Goal: Task Accomplishment & Management: Manage account settings

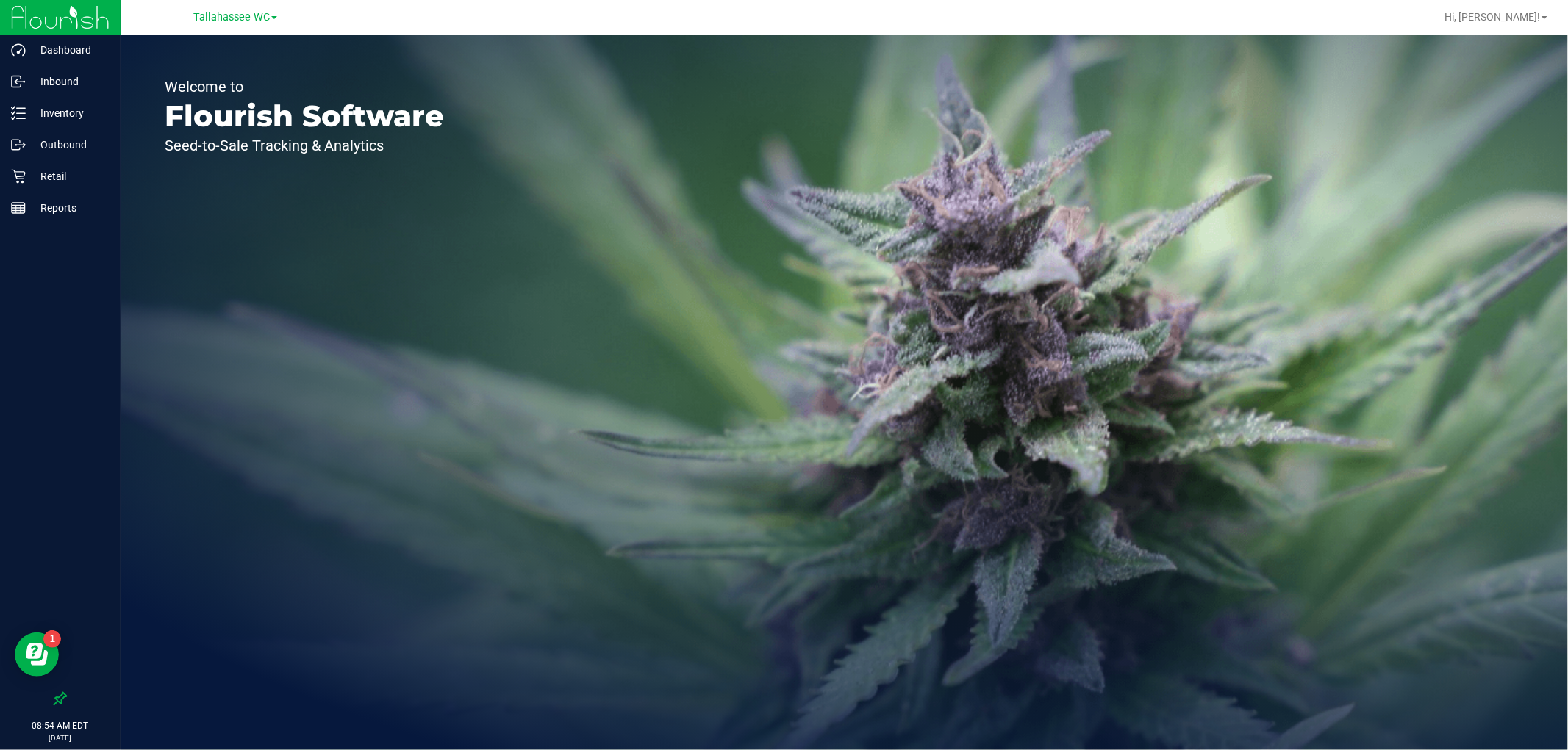
click at [218, 17] on span "Tallahassee WC" at bounding box center [232, 17] width 77 height 13
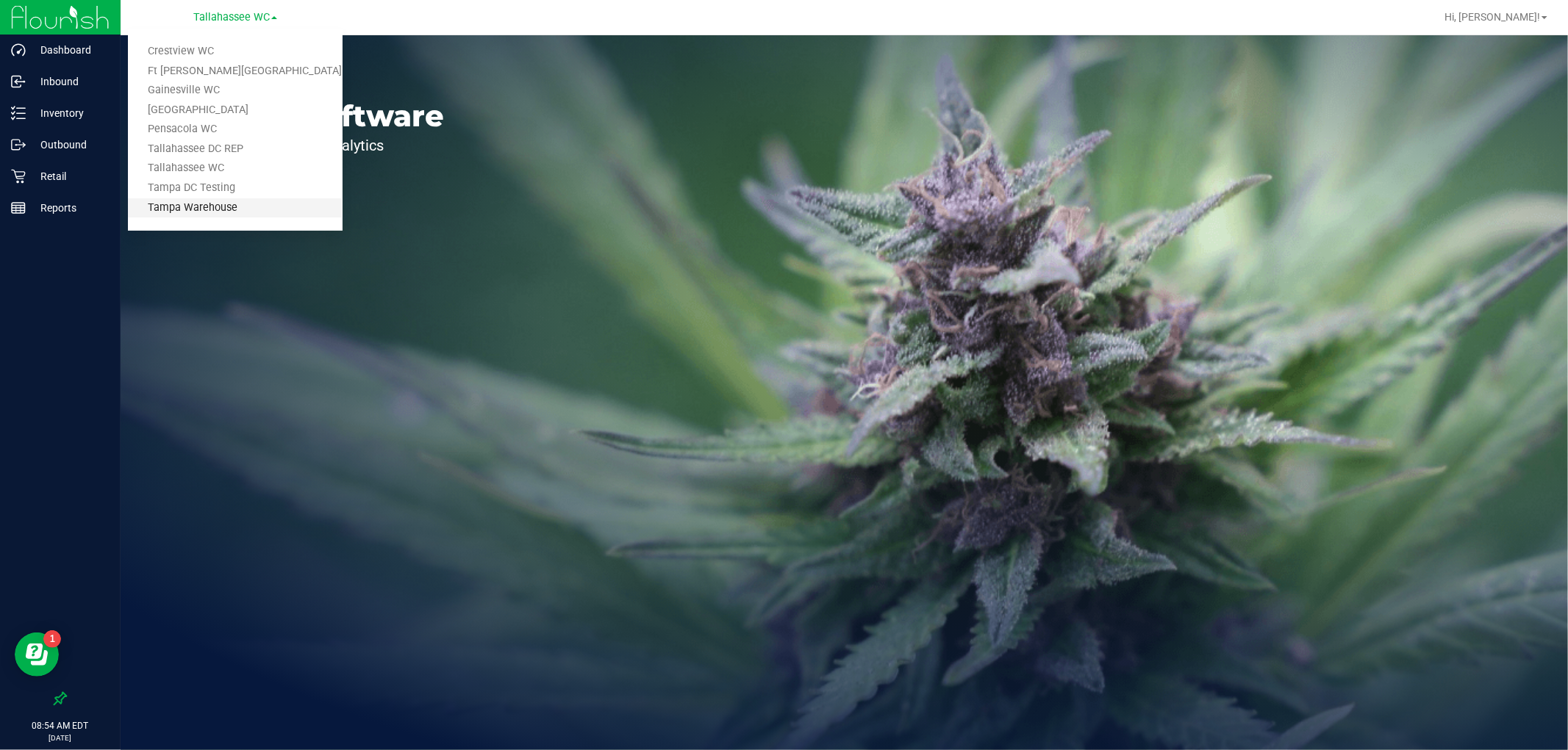
click at [201, 202] on link "Tampa Warehouse" at bounding box center [235, 208] width 214 height 20
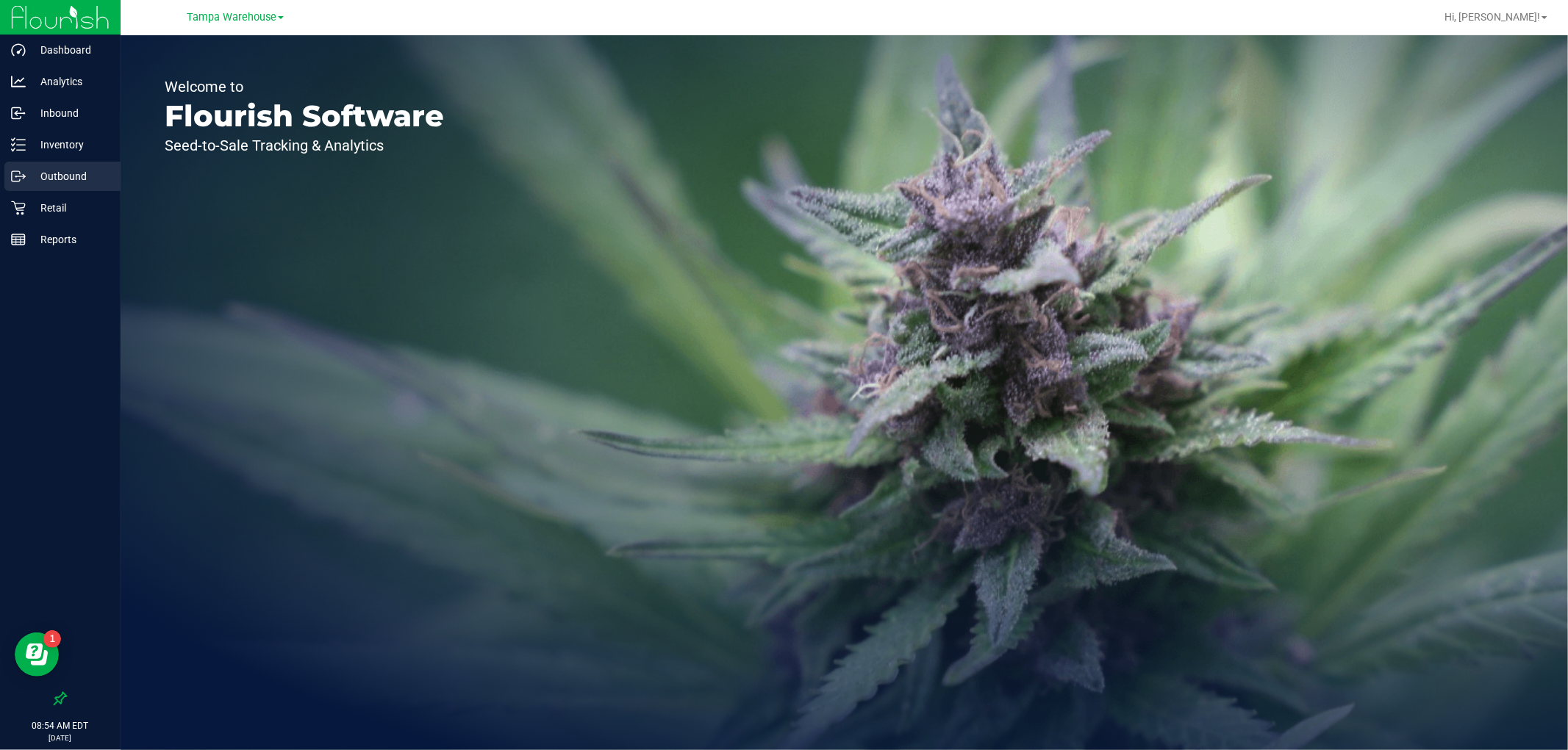
click at [78, 186] on div "Outbound" at bounding box center [62, 176] width 116 height 29
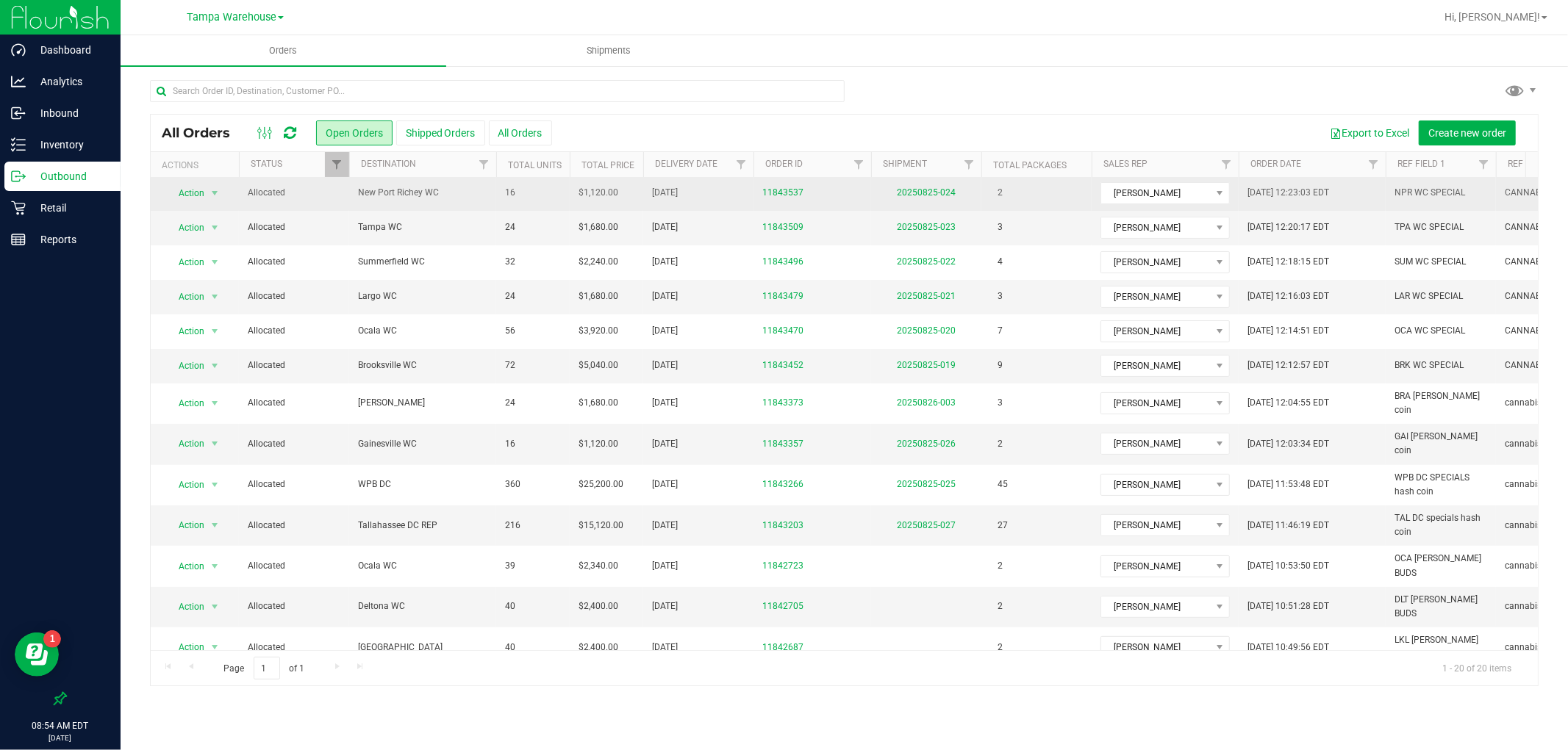
scroll to position [251, 0]
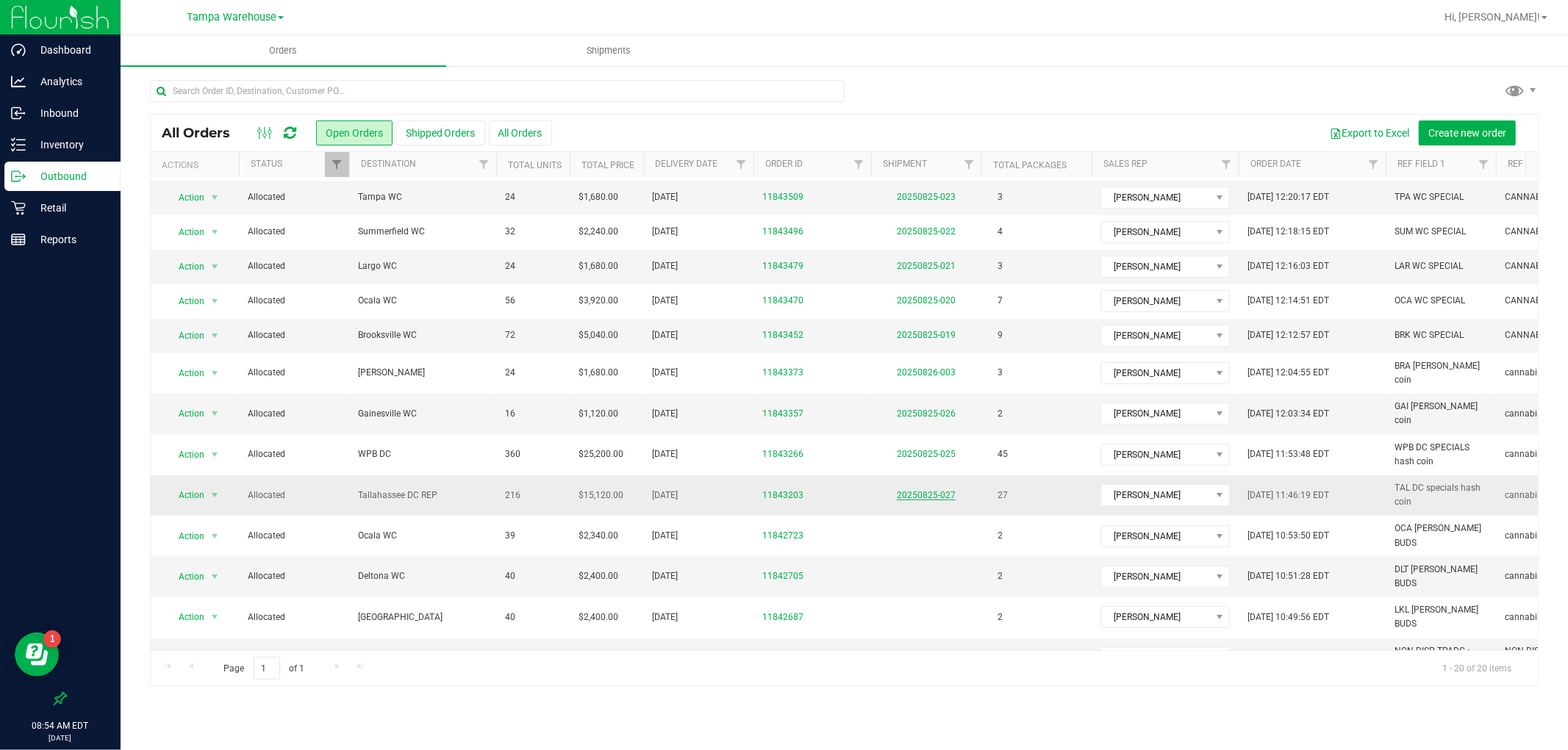
click at [920, 490] on link "20250825-027" at bounding box center [926, 495] width 58 height 10
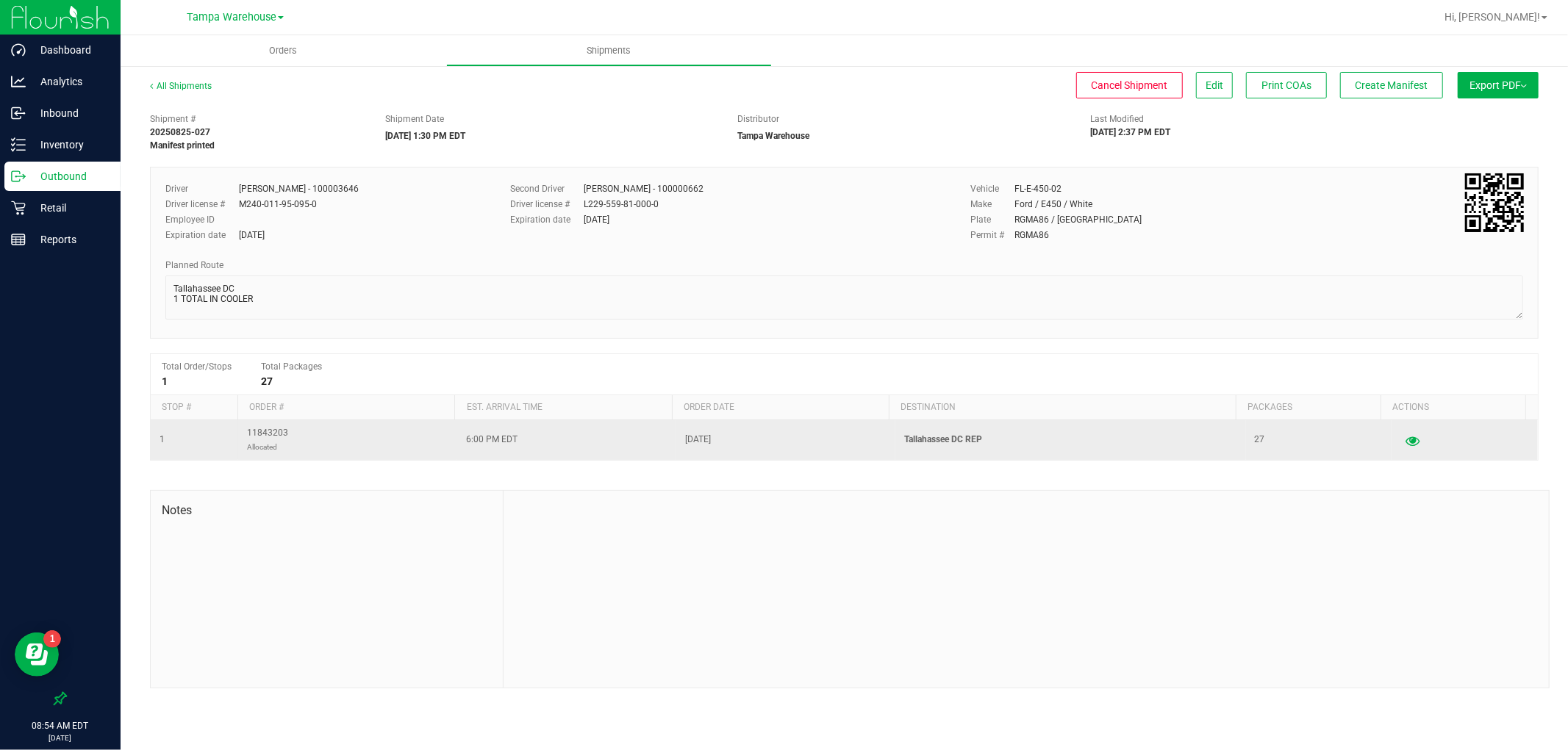
click at [1406, 440] on icon "button" at bounding box center [1412, 440] width 14 height 10
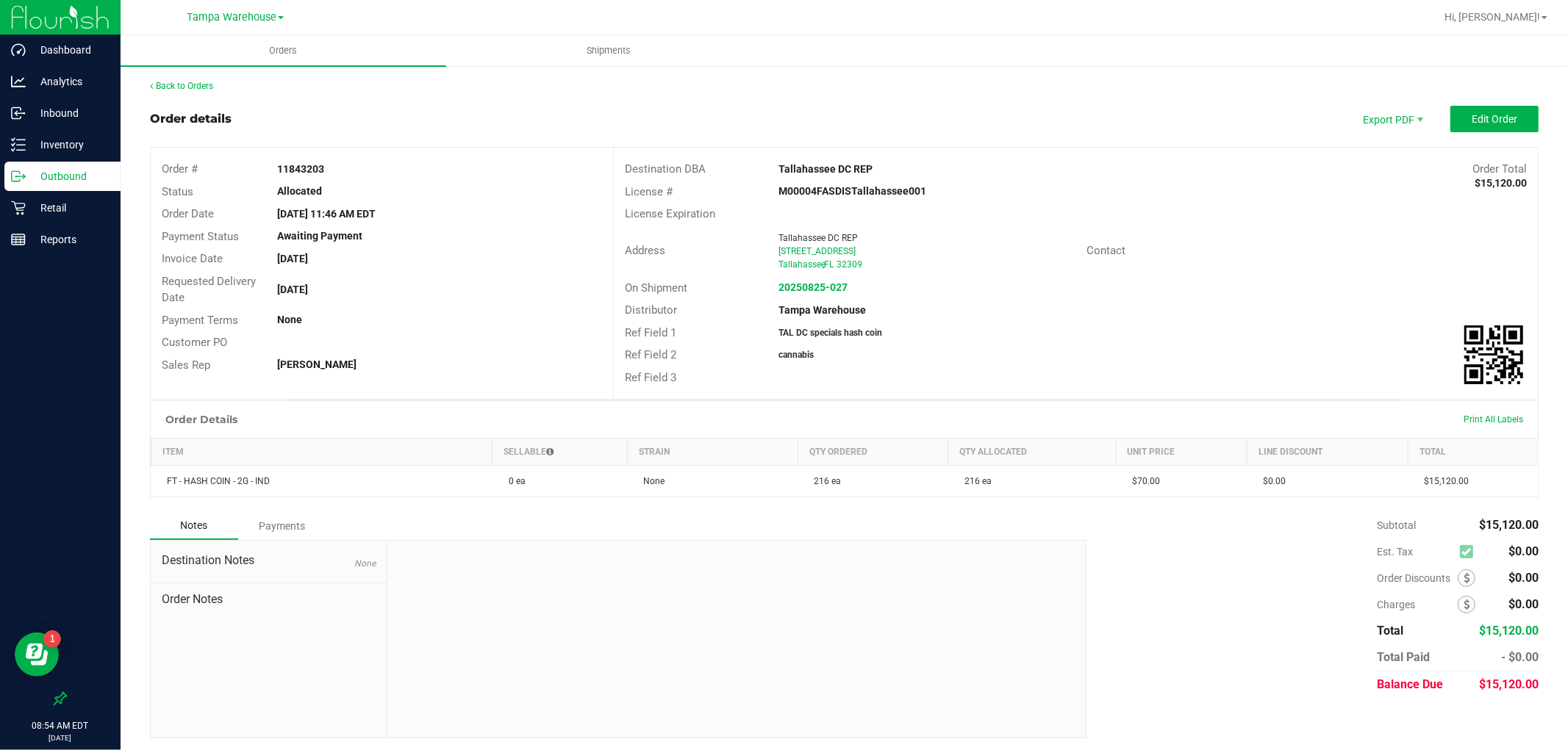
click at [78, 182] on p "Outbound" at bounding box center [69, 176] width 89 height 17
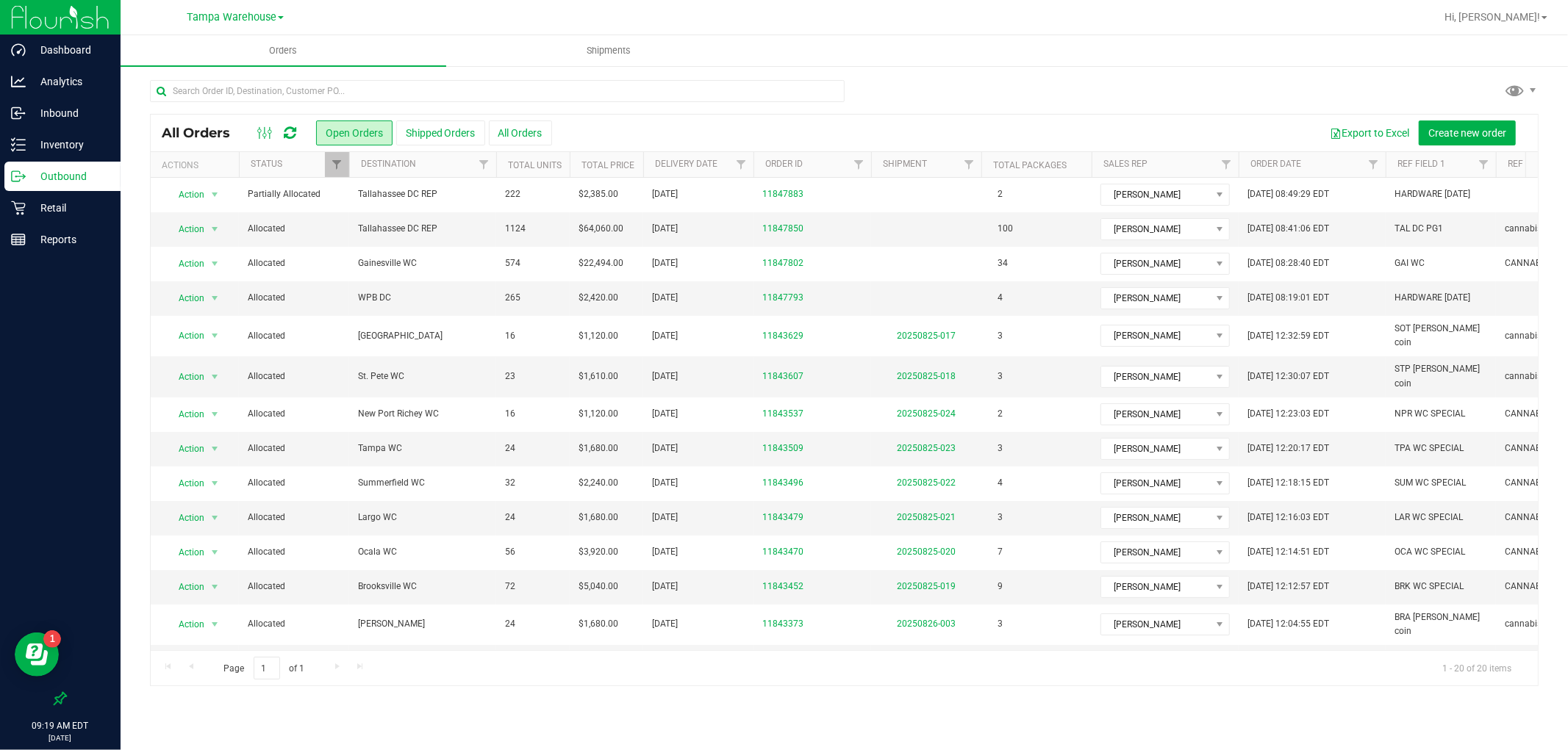
click at [99, 172] on p "Outbound" at bounding box center [69, 176] width 89 height 17
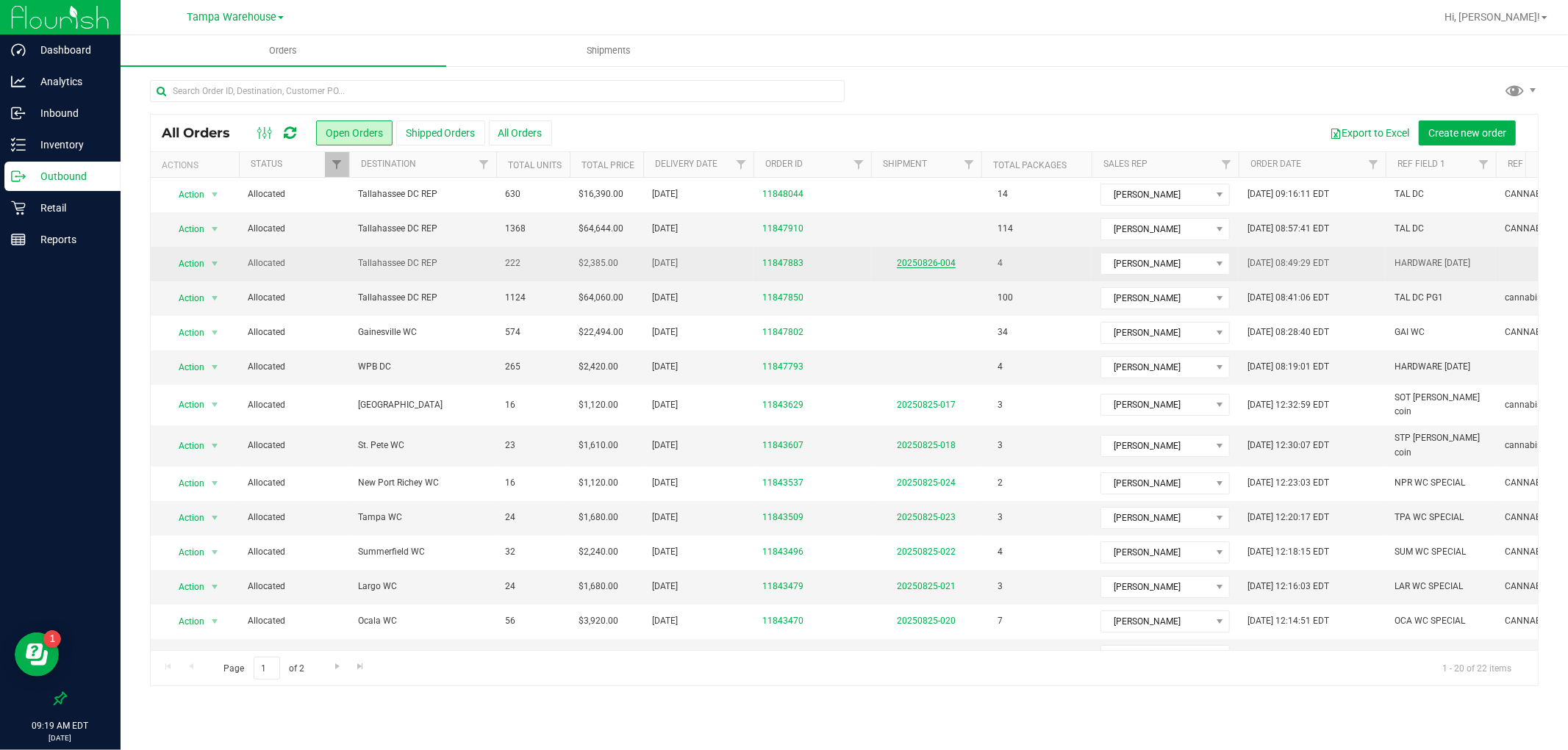
click at [916, 261] on link "20250826-004" at bounding box center [926, 263] width 58 height 10
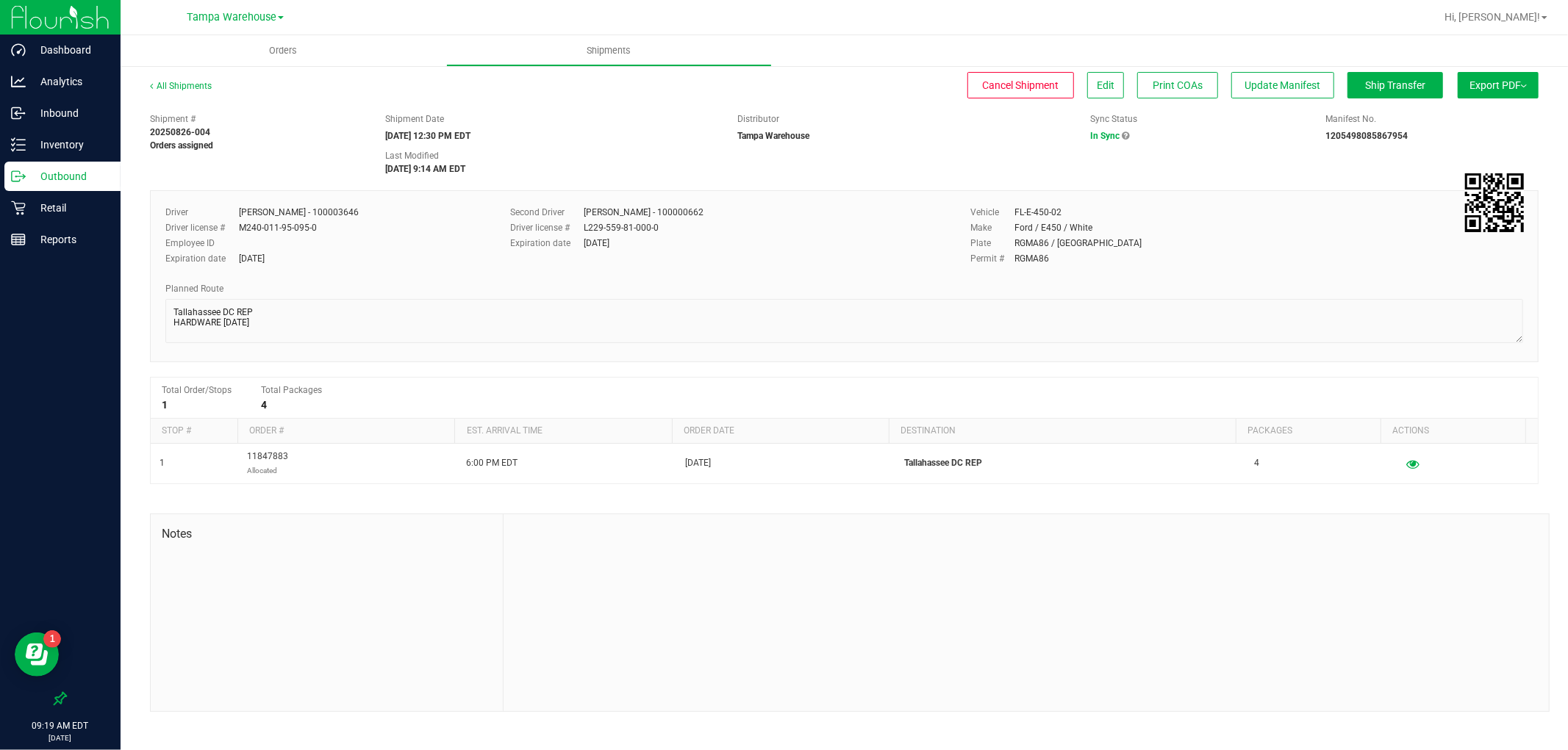
click at [68, 175] on p "Outbound" at bounding box center [69, 176] width 89 height 17
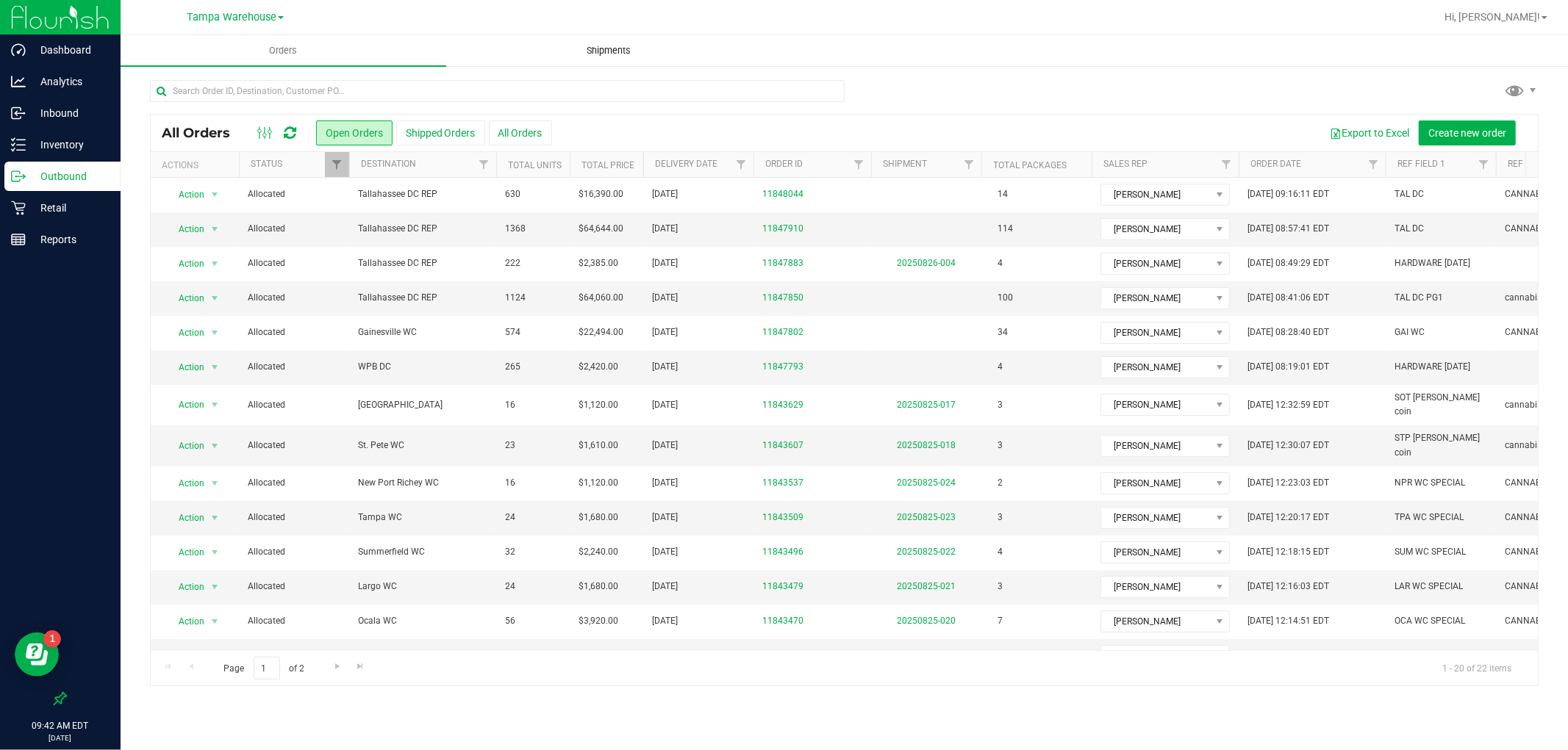
click at [591, 51] on span "Shipments" at bounding box center [610, 50] width 84 height 13
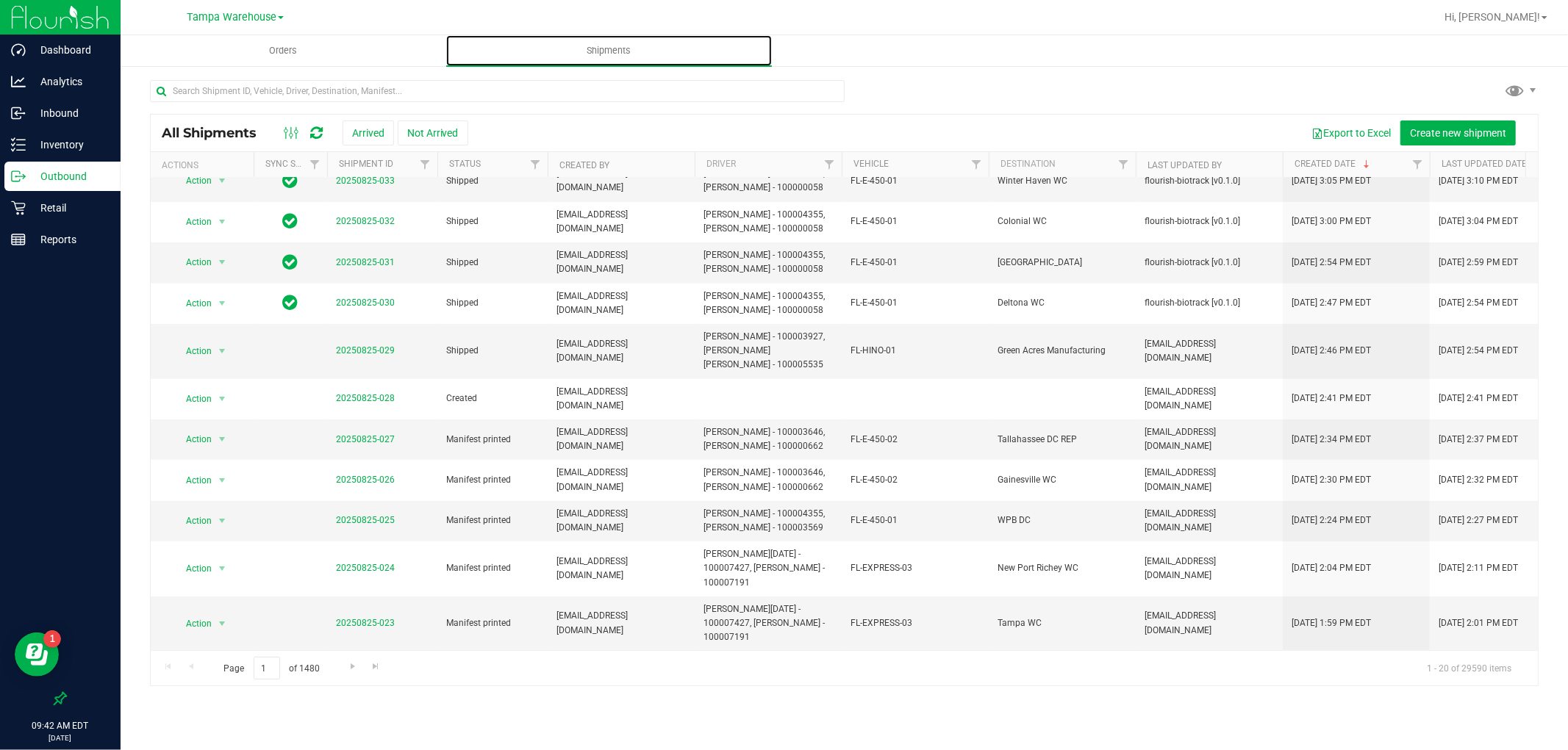
scroll to position [501, 0]
click at [283, 48] on span "Orders" at bounding box center [284, 50] width 68 height 13
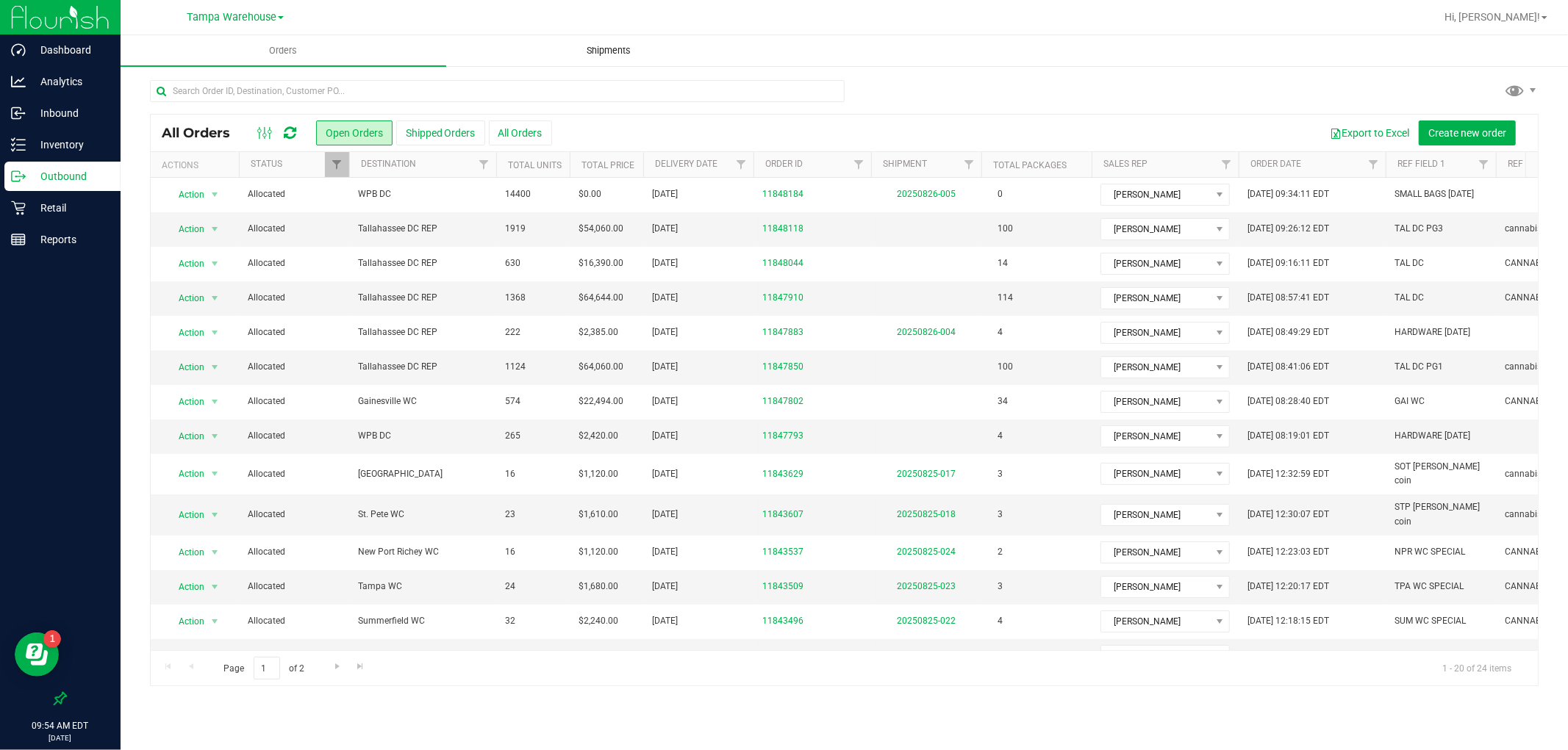
click at [606, 44] on span "Shipments" at bounding box center [610, 50] width 84 height 13
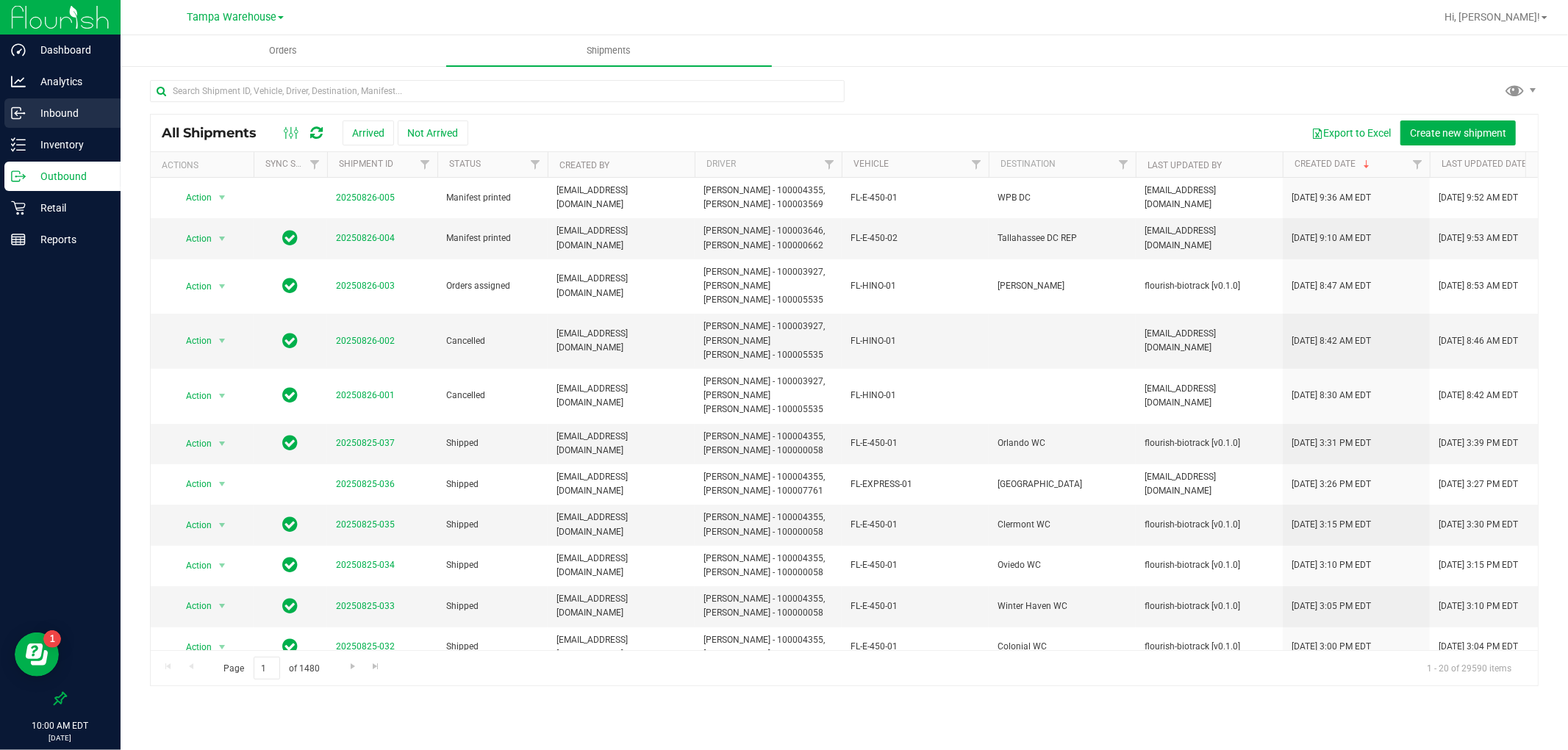
click at [58, 120] on p "Inbound" at bounding box center [69, 112] width 89 height 17
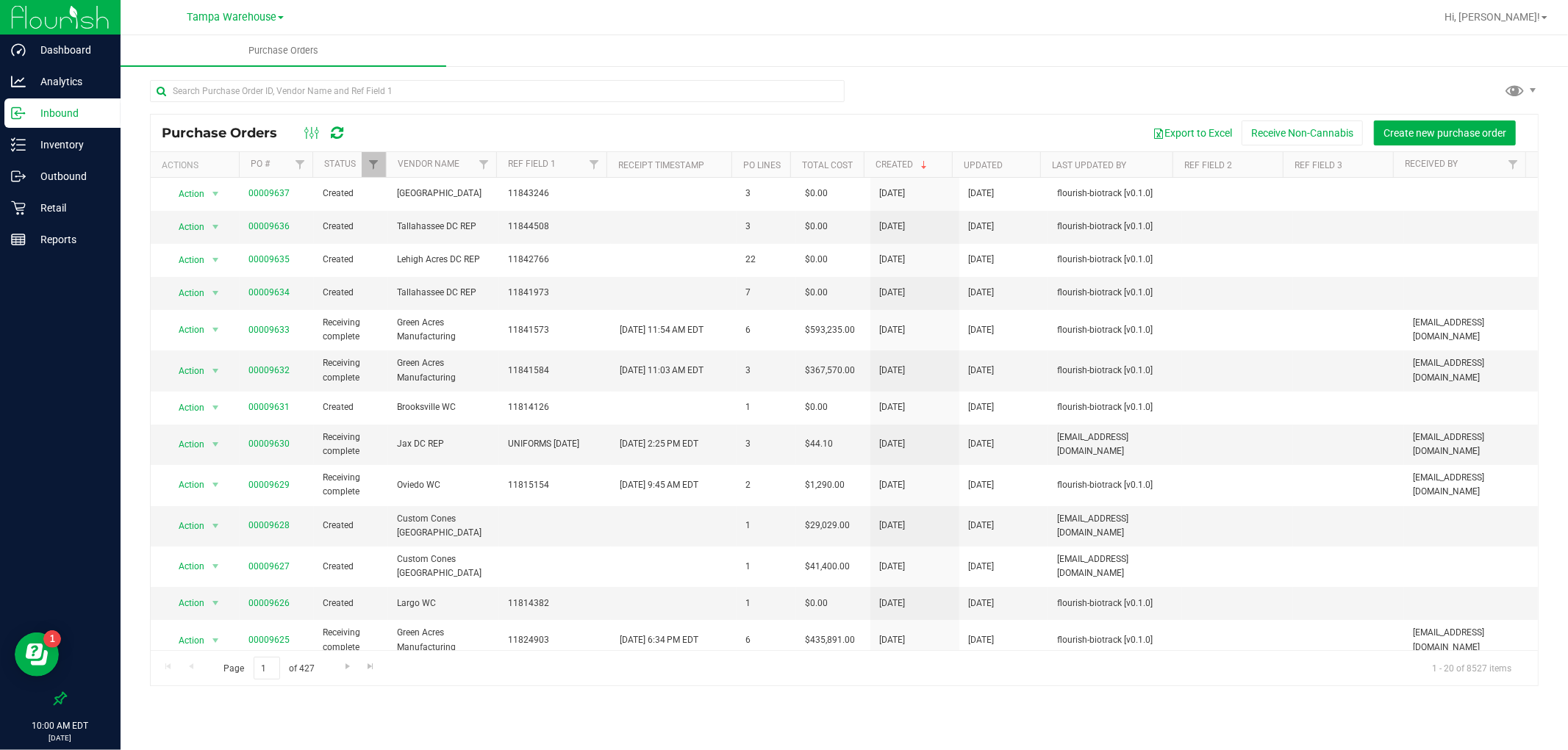
click at [236, 25] on div "Tampa Warehouse" at bounding box center [235, 16] width 97 height 17
click at [237, 19] on span "Tampa Warehouse" at bounding box center [232, 17] width 89 height 13
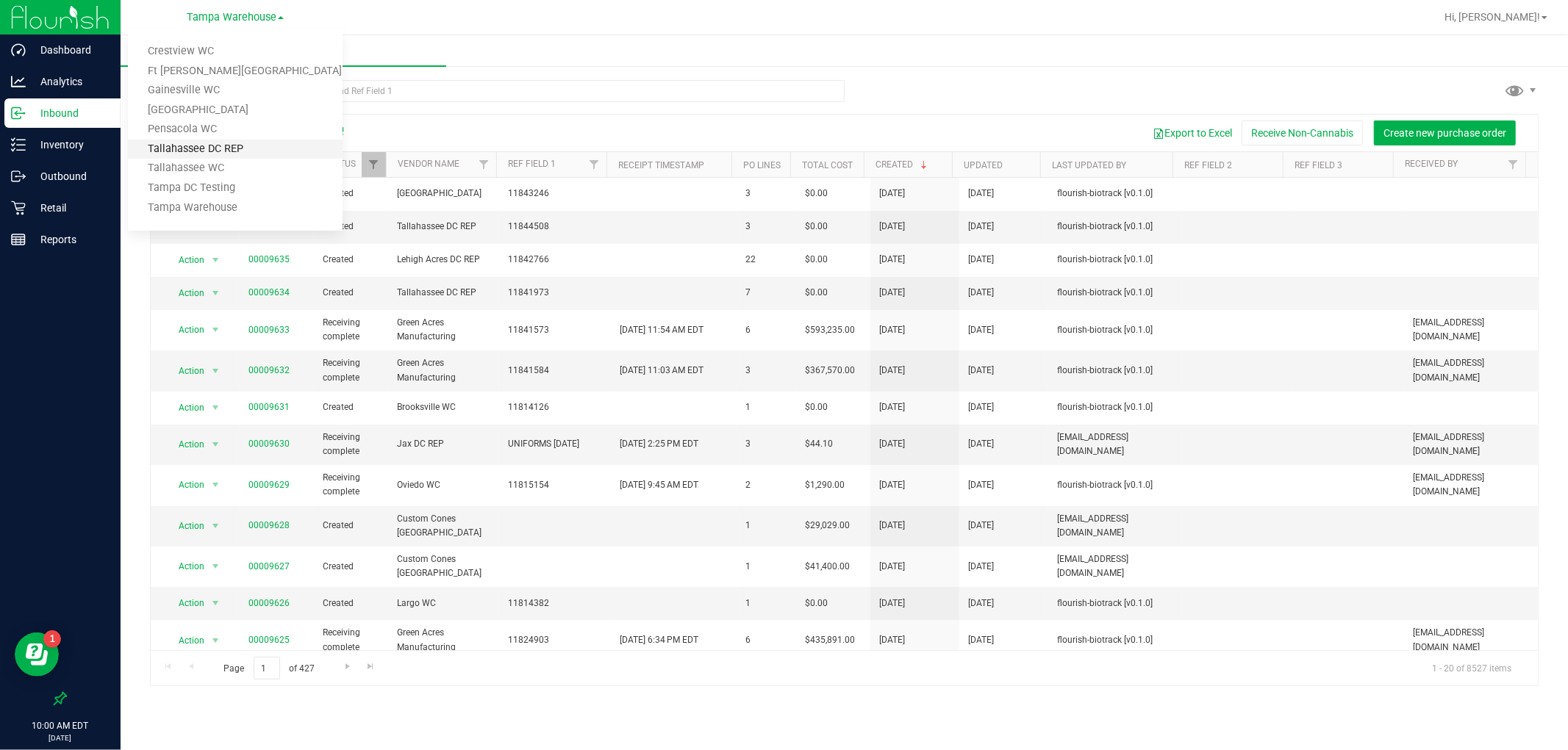
click at [248, 141] on link "Tallahassee DC REP" at bounding box center [235, 150] width 214 height 20
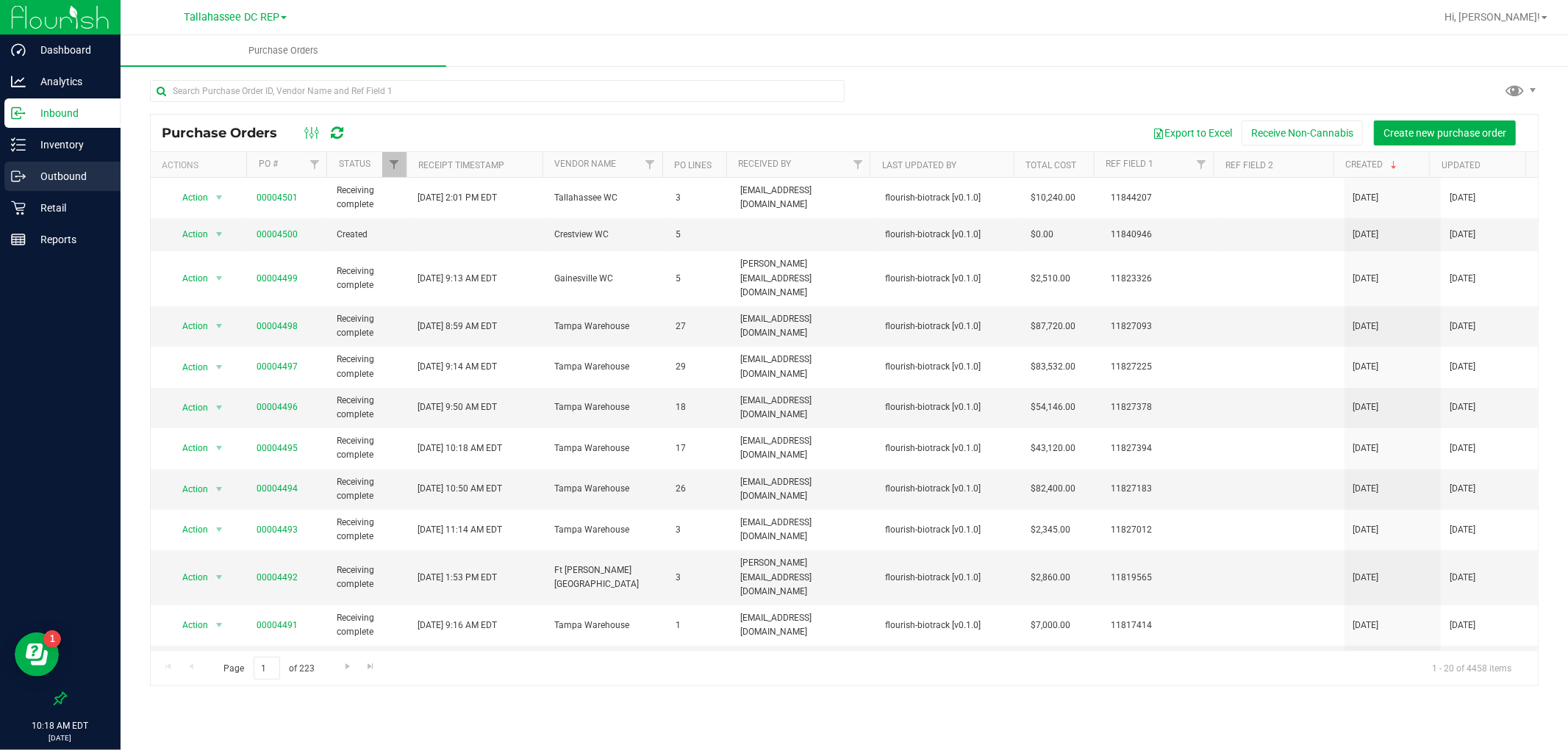
click at [96, 172] on p "Outbound" at bounding box center [69, 176] width 89 height 17
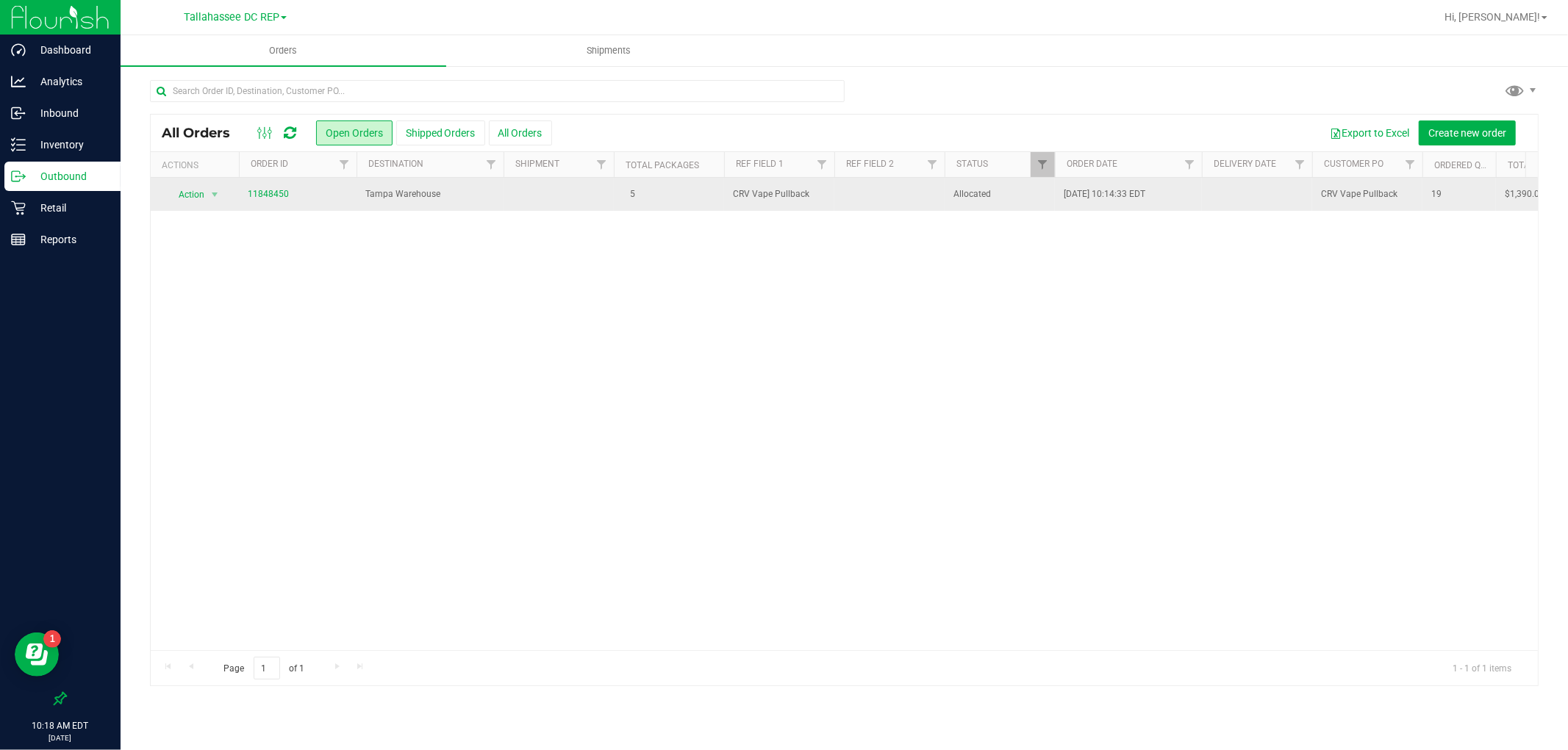
click at [525, 206] on td at bounding box center [559, 194] width 110 height 33
click at [423, 207] on td "Tampa Warehouse" at bounding box center [430, 194] width 147 height 33
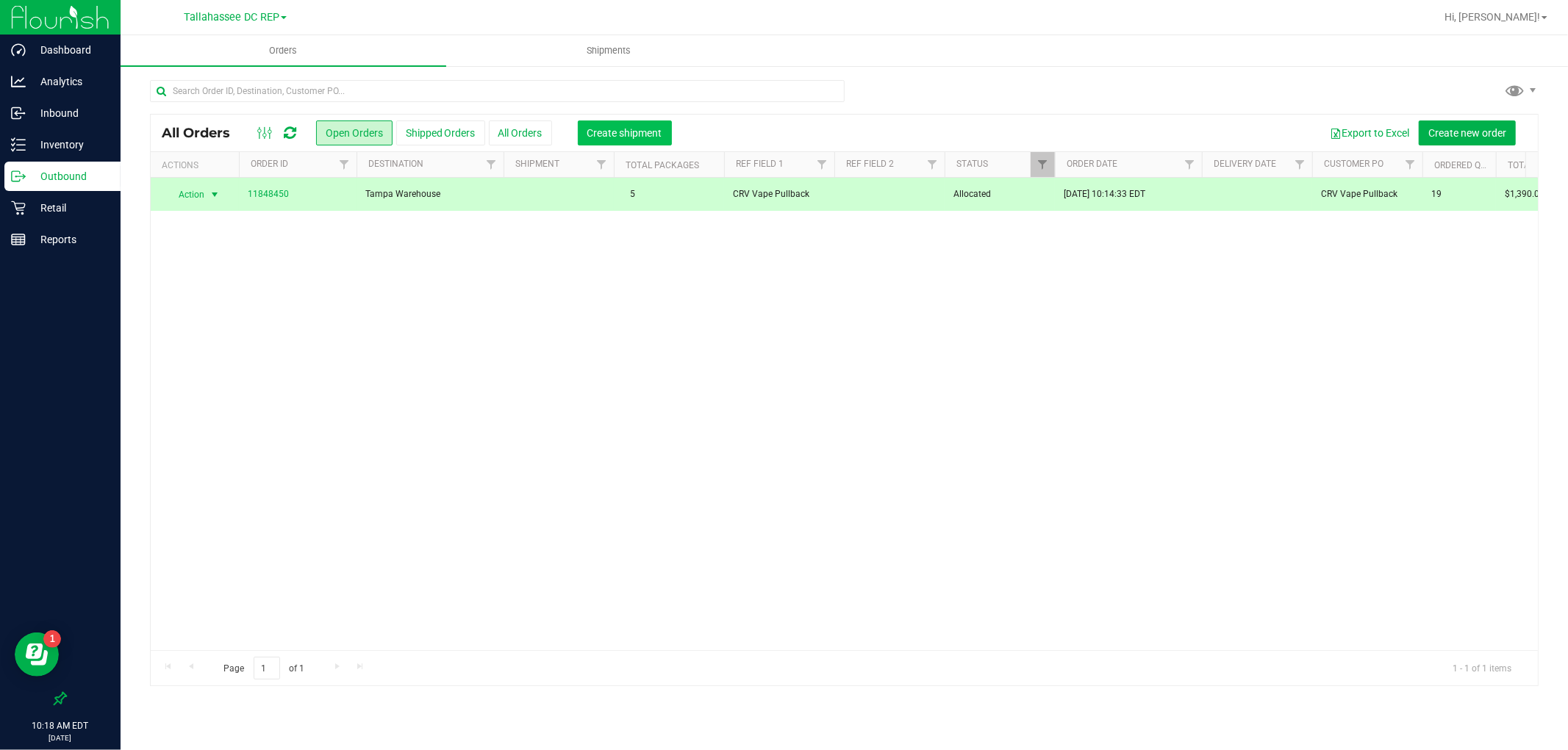
click at [651, 138] on span "Create shipment" at bounding box center [625, 132] width 75 height 12
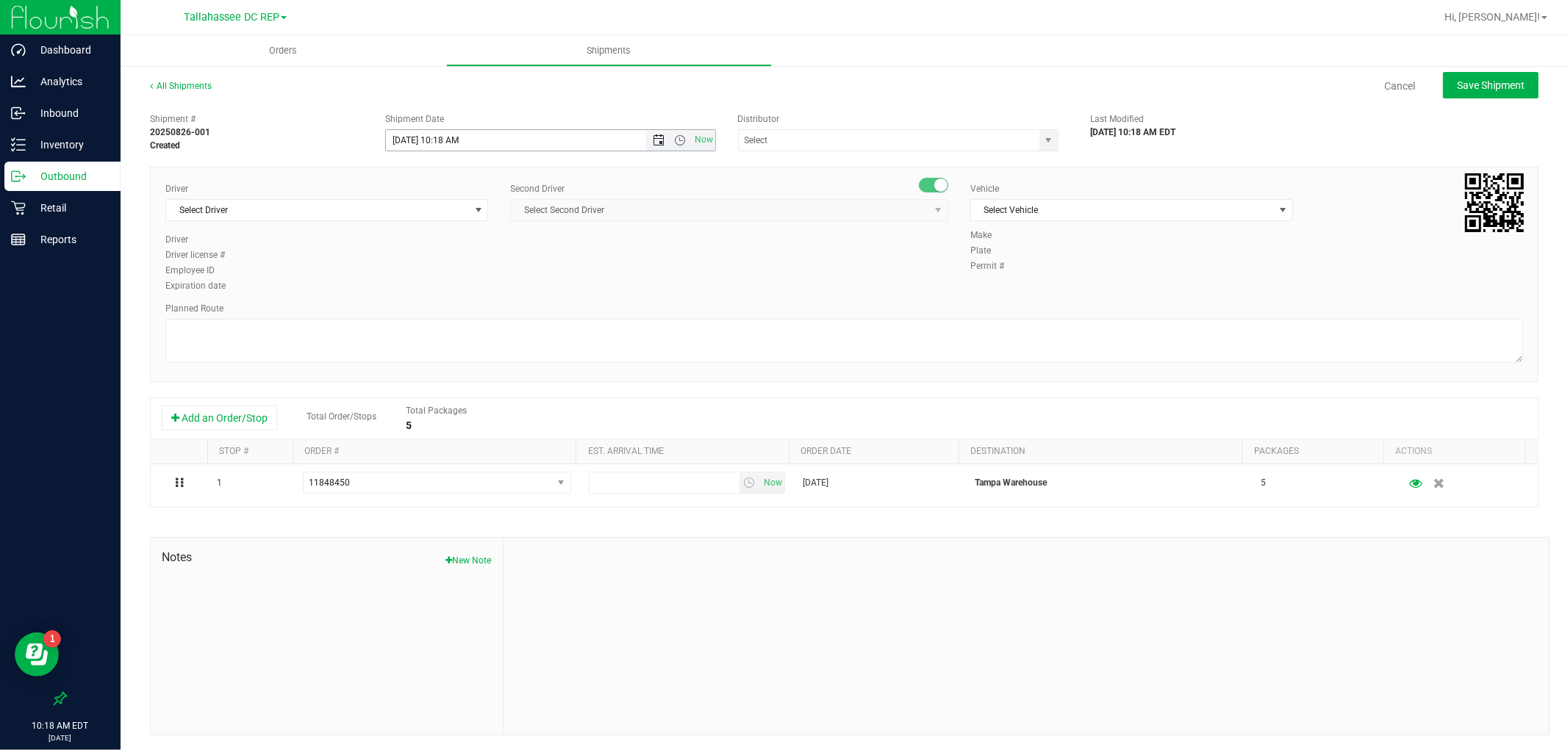
click at [653, 138] on span "Open the date view" at bounding box center [658, 140] width 12 height 12
click at [466, 307] on link "27" at bounding box center [461, 311] width 21 height 23
click at [676, 138] on span "Open the time view" at bounding box center [680, 140] width 12 height 12
click at [417, 296] on li "8:00 AM" at bounding box center [545, 303] width 324 height 19
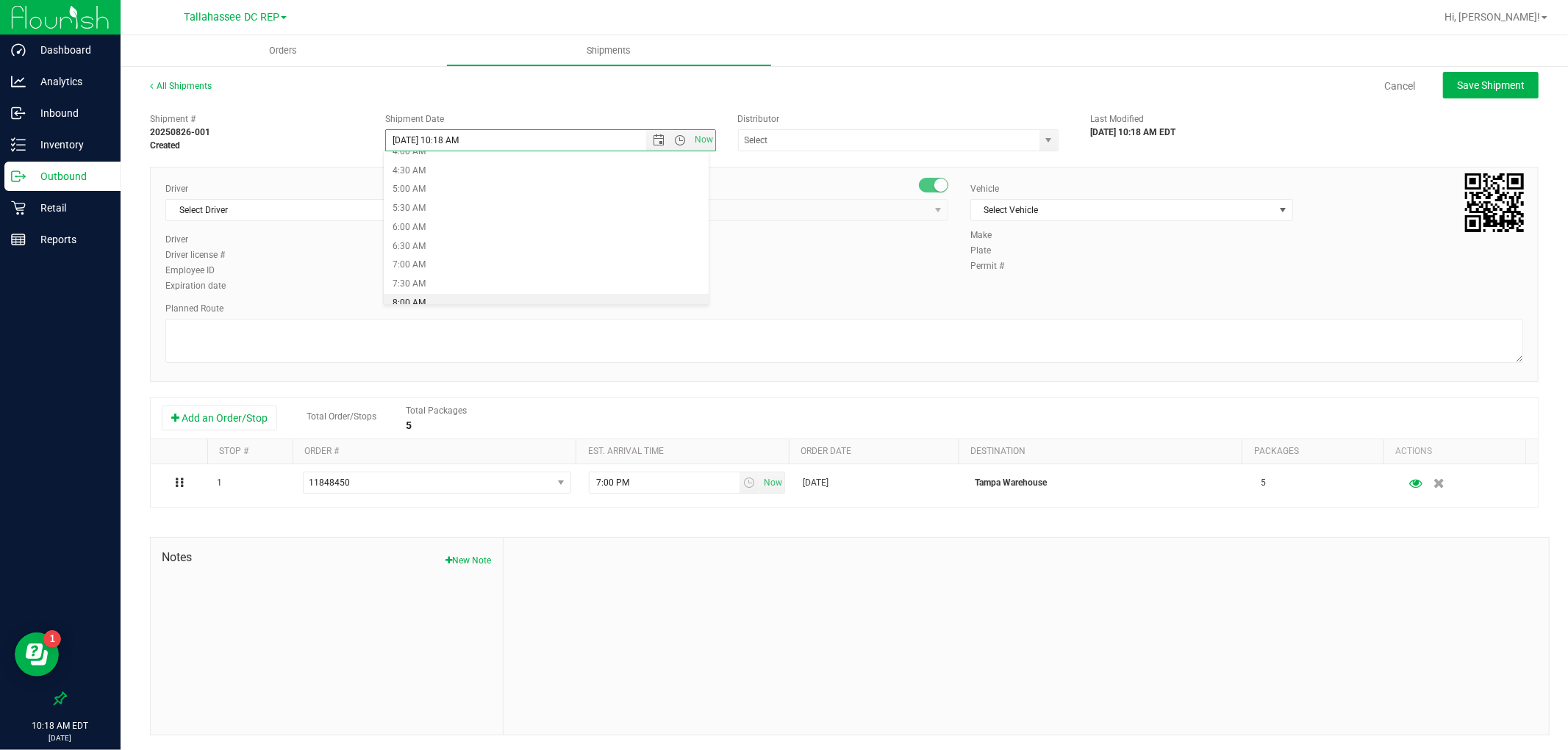
type input "8/27/2025 8:00 AM"
click at [765, 133] on input "text" at bounding box center [884, 141] width 292 height 21
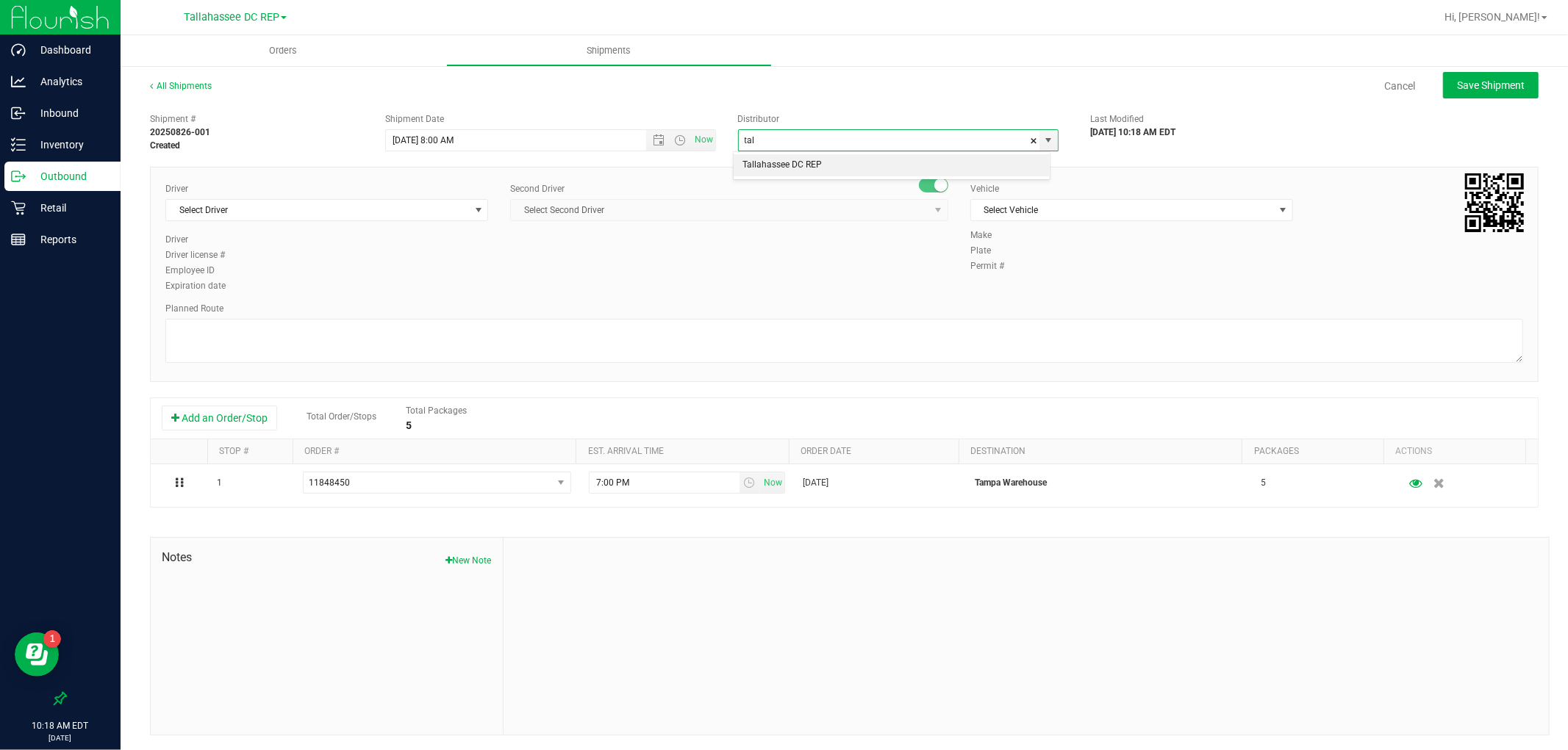
click at [818, 156] on li "Tallahassee DC REP" at bounding box center [892, 165] width 316 height 22
type input "Tallahassee DC REP"
click at [399, 206] on span "Select Driver" at bounding box center [318, 210] width 303 height 21
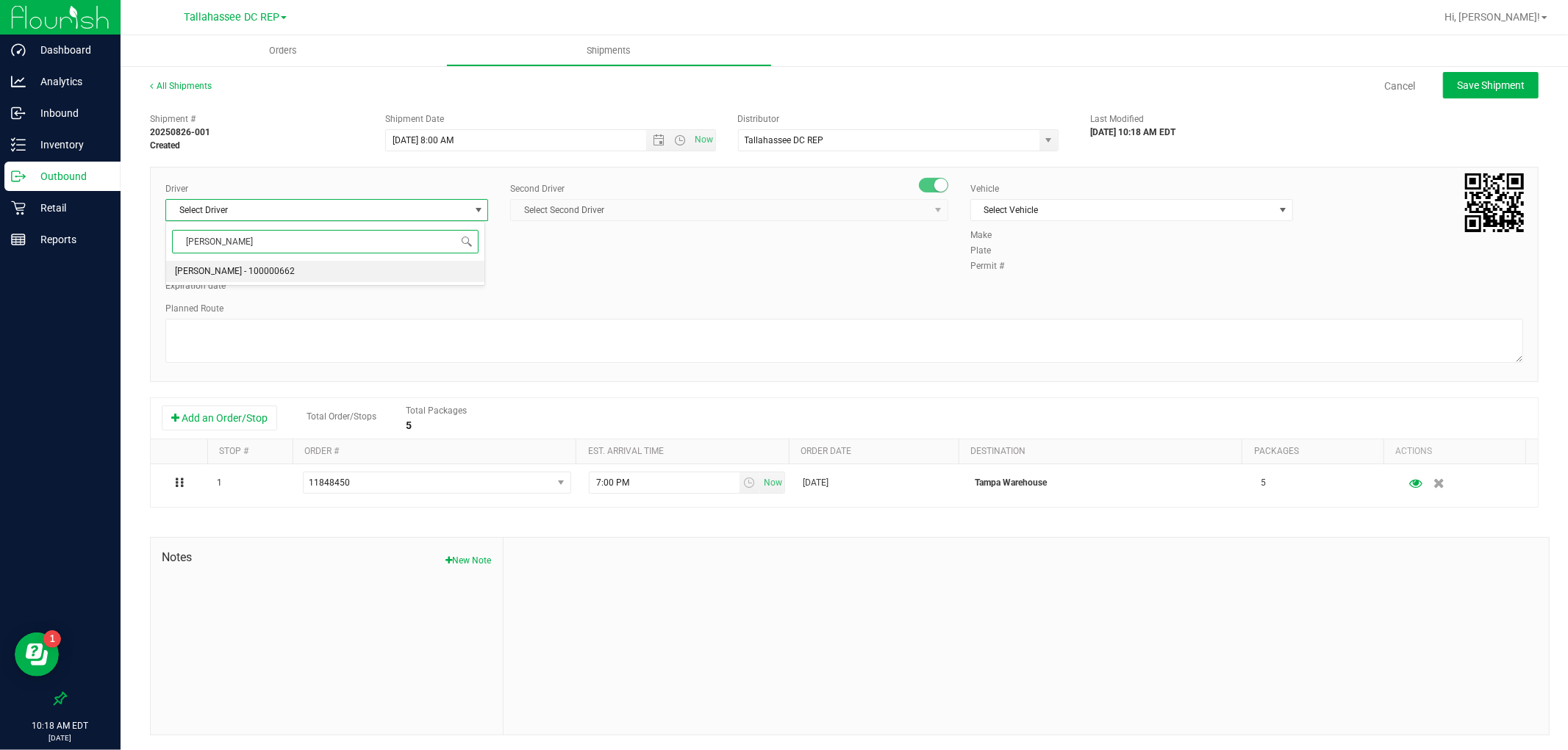
click at [356, 276] on li "Brandon Lunt - 100000662" at bounding box center [325, 272] width 319 height 22
type input "lunt"
click at [883, 210] on span "Select Second Driver" at bounding box center [720, 210] width 418 height 21
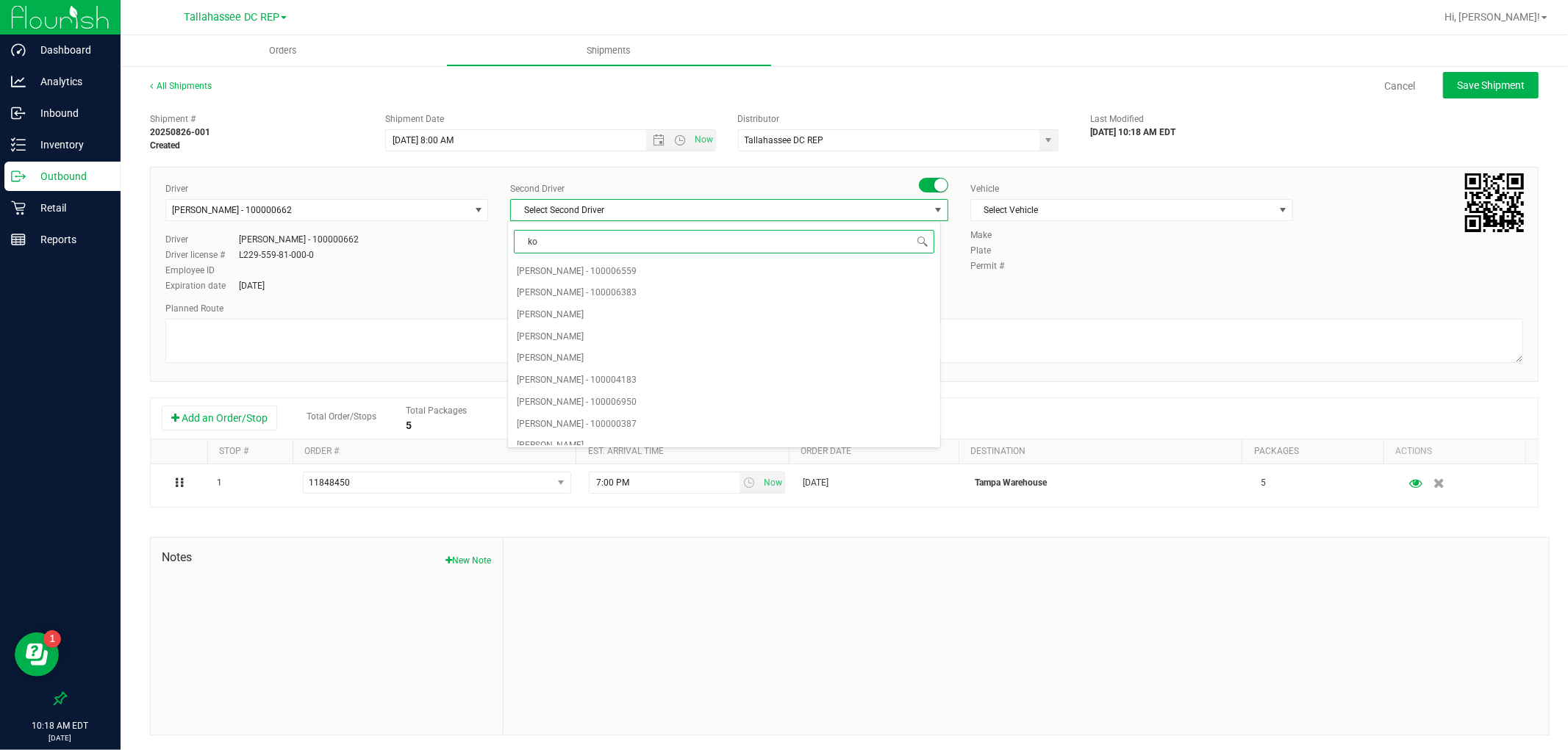
type input "kos"
click at [874, 263] on li "Markos Carter - 100007337" at bounding box center [725, 272] width 433 height 22
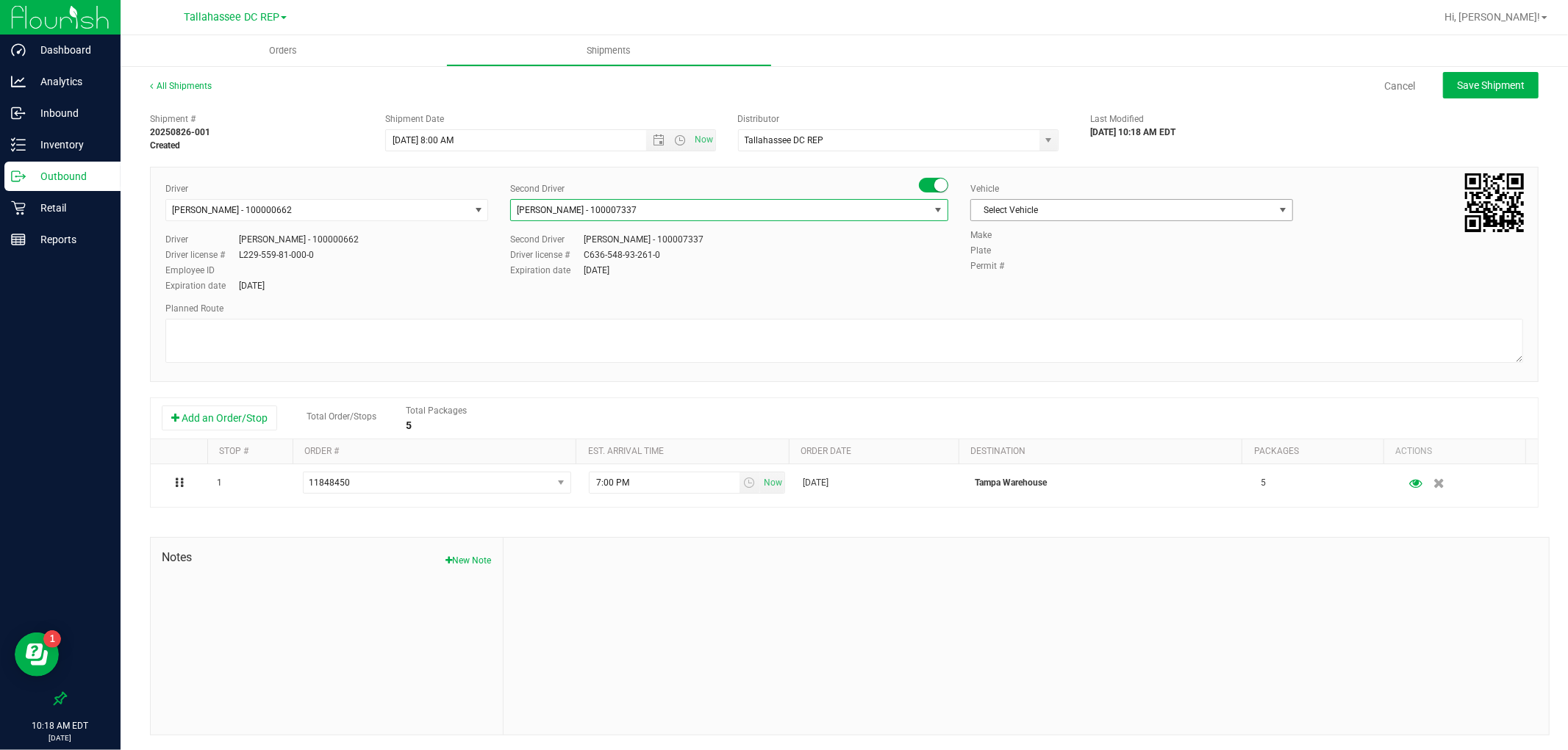
click at [1004, 208] on span "Select Vehicle" at bounding box center [1123, 210] width 303 height 21
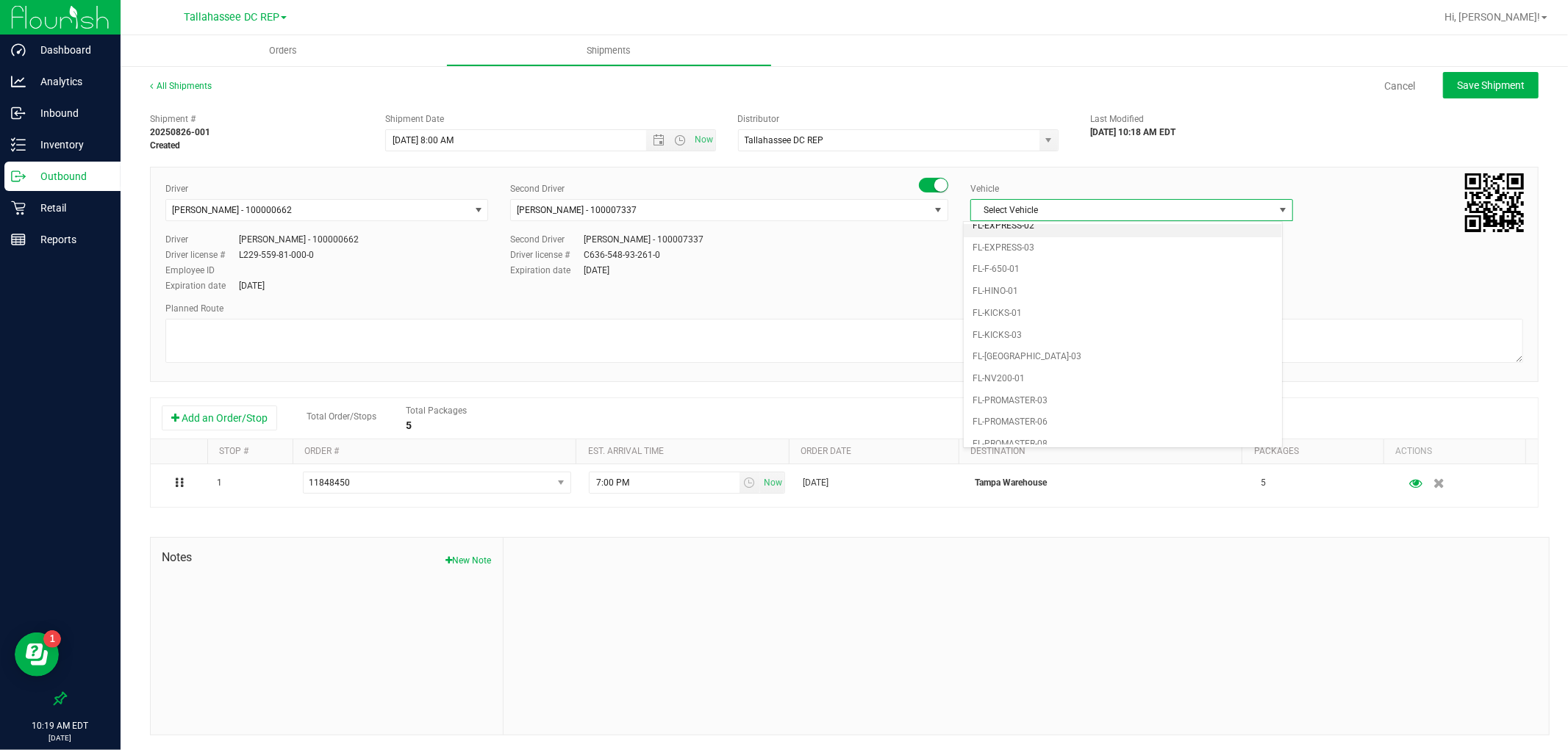
click at [1030, 229] on li "FL-EXPRESS-02" at bounding box center [1123, 226] width 319 height 22
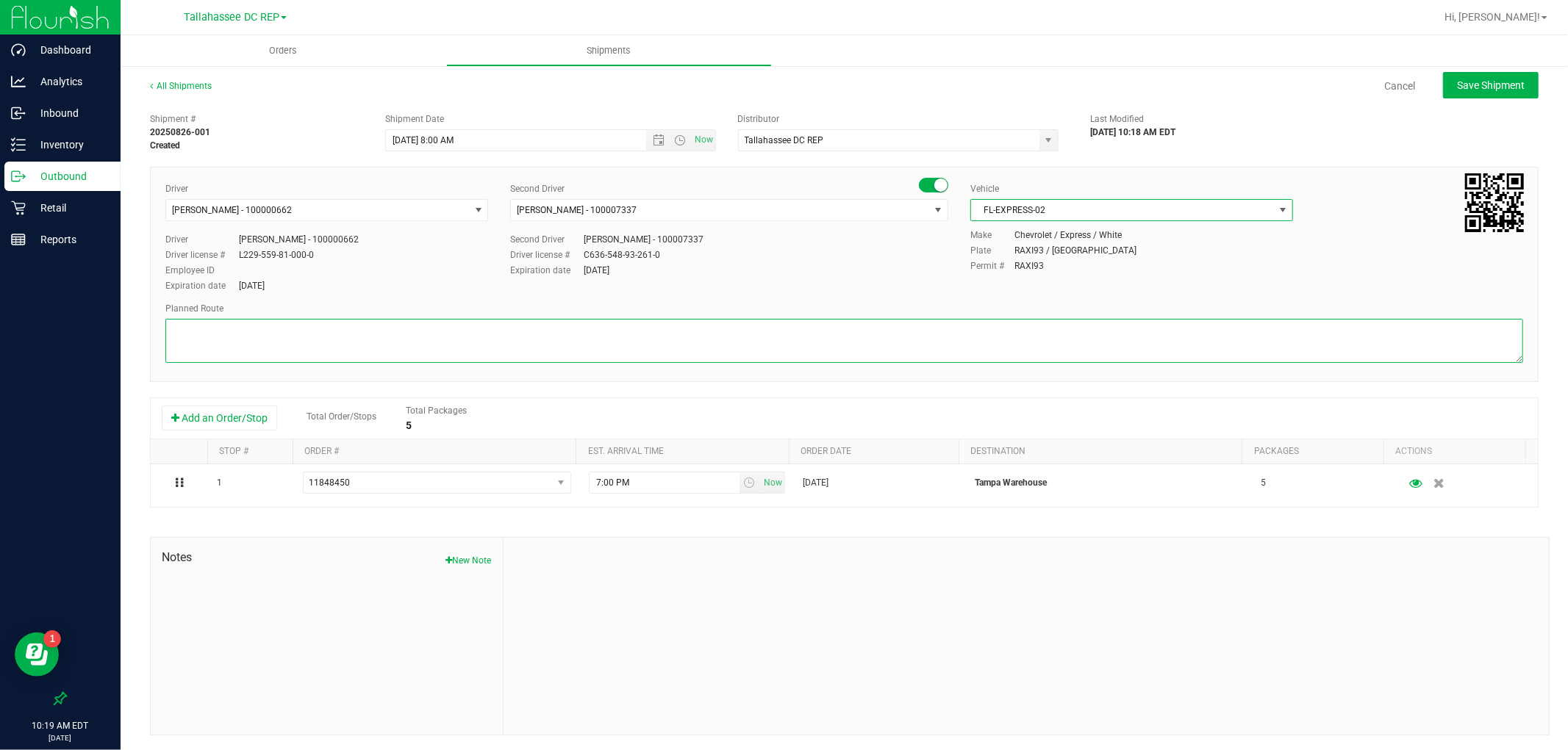
click at [686, 346] on textarea at bounding box center [844, 341] width 1358 height 44
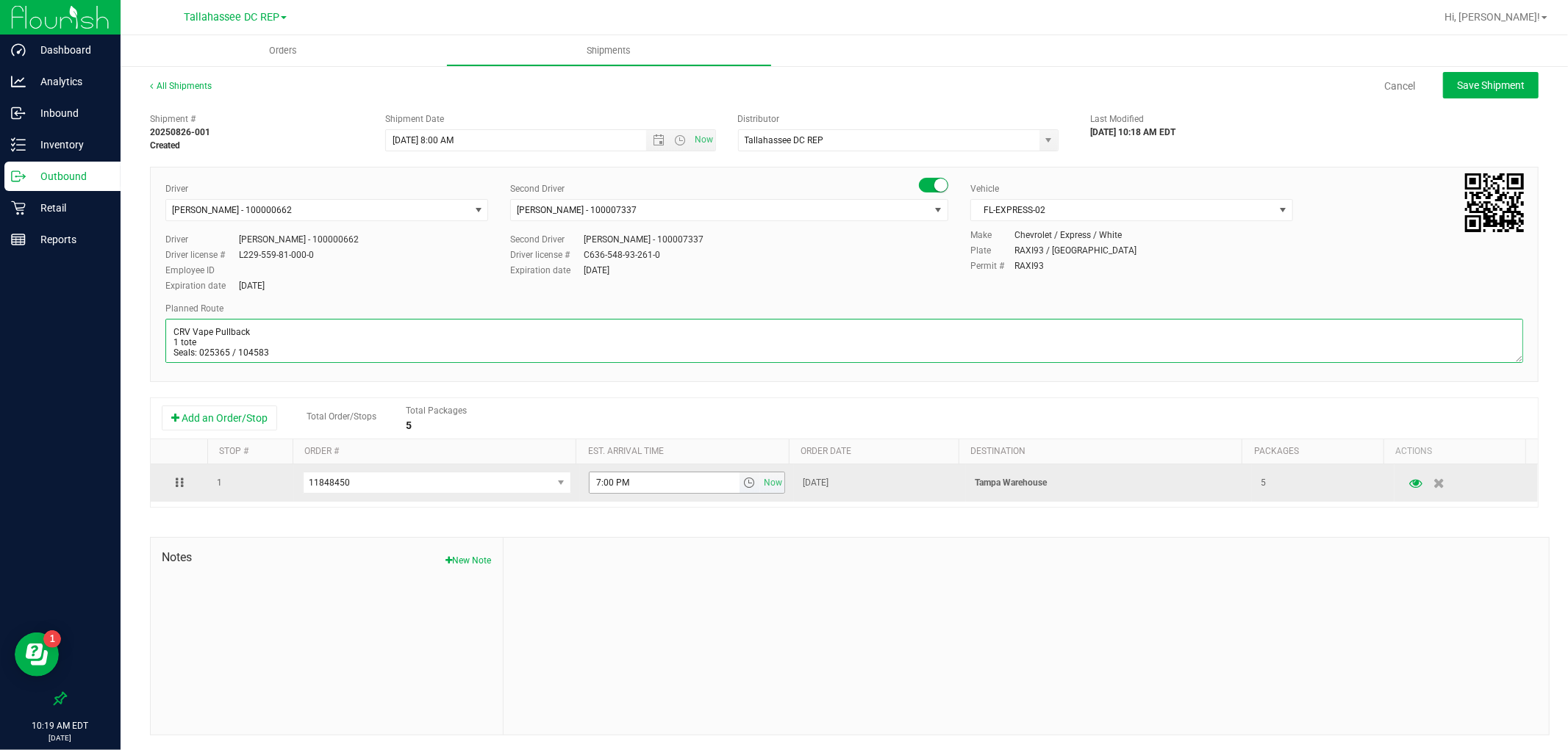
click at [743, 481] on span "select" at bounding box center [748, 483] width 12 height 12
type textarea "CRV Vape Pullback 1 tote Seals: 025365 / 104583"
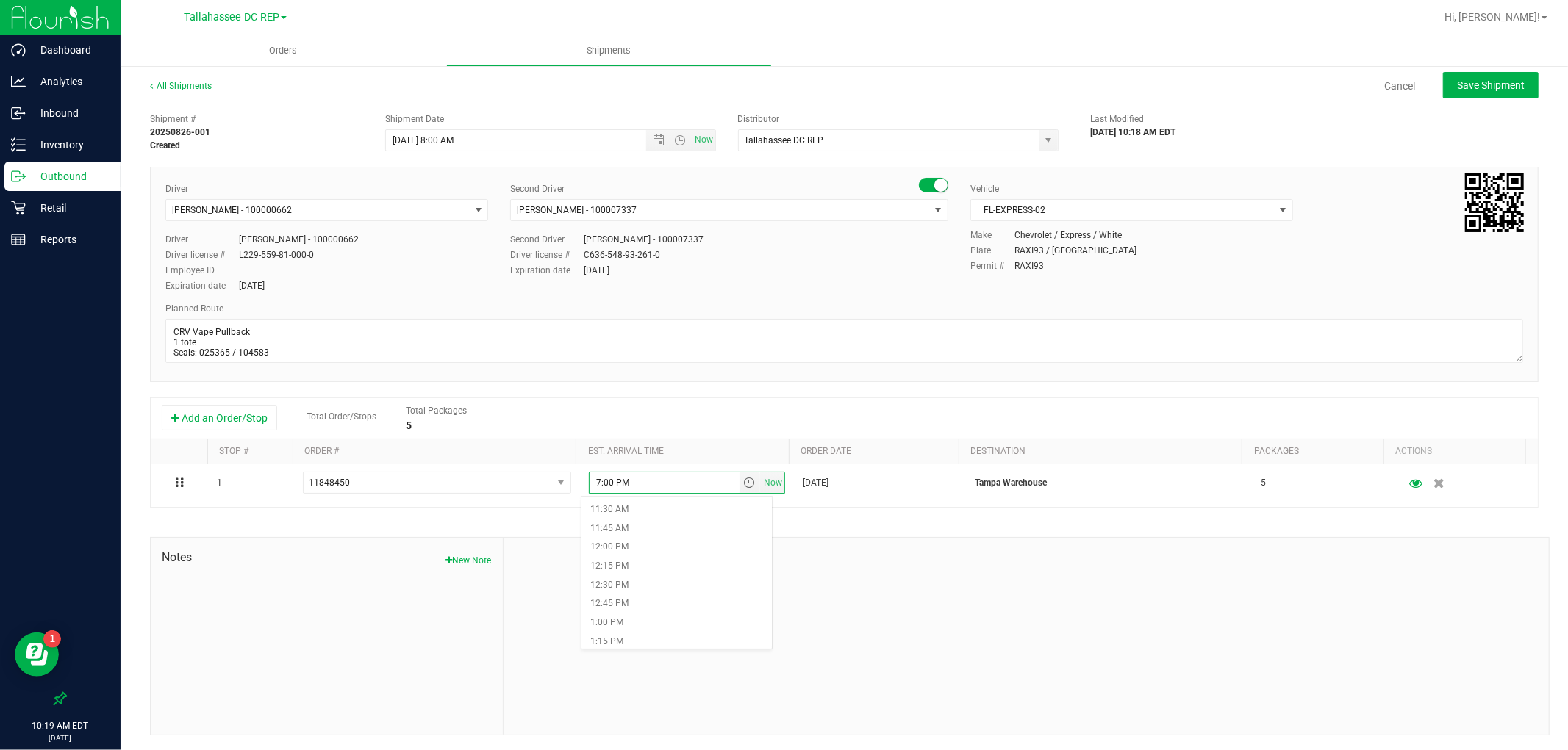
scroll to position [898, 0]
click at [647, 522] on li "12:00 PM" at bounding box center [676, 517] width 190 height 19
click at [1443, 92] on button "Save Shipment" at bounding box center [1490, 85] width 96 height 26
type input "8/27/2025 12:00 PM"
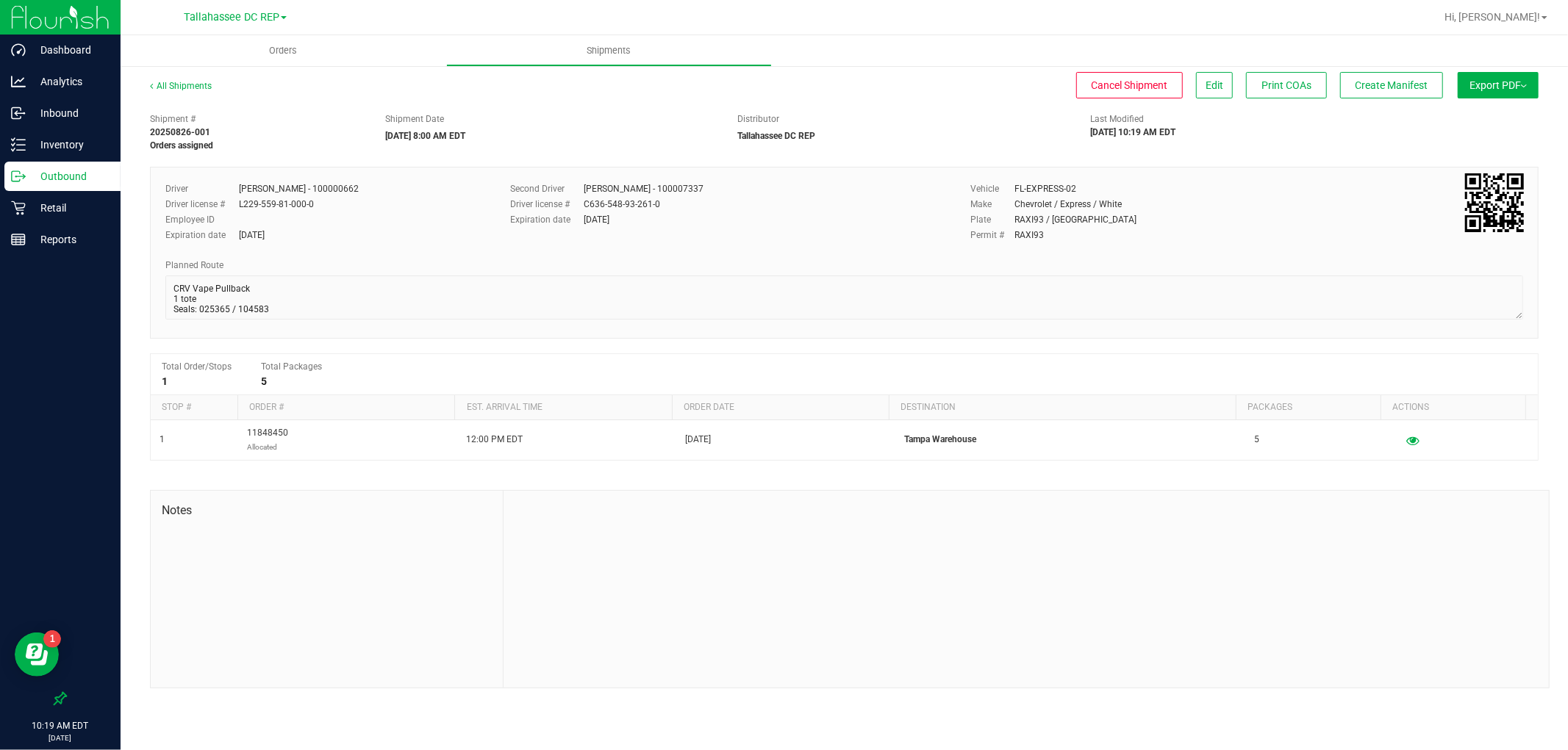
click at [1466, 92] on button "Export PDF" at bounding box center [1498, 85] width 81 height 26
click at [1468, 115] on span "Manifest by Package ID" at bounding box center [1477, 117] width 93 height 10
click at [104, 266] on div "Dashboard Analytics Inbound Inventory Outbound Retail Reports 10:19 AM EDT 08/2…" at bounding box center [784, 375] width 1568 height 750
click at [1387, 79] on span "Create Manifest" at bounding box center [1392, 85] width 73 height 12
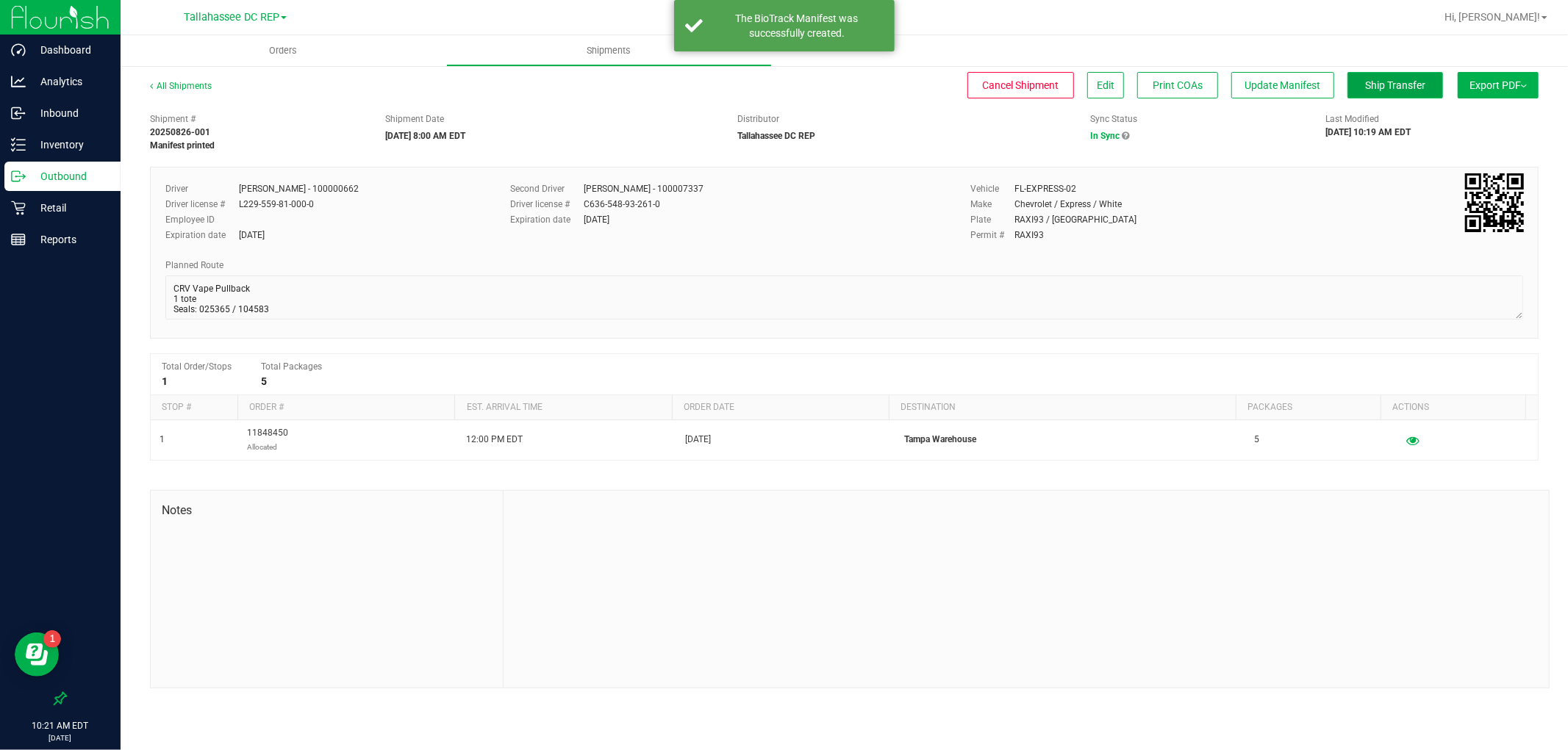
click at [1392, 79] on span "Ship Transfer" at bounding box center [1396, 85] width 60 height 12
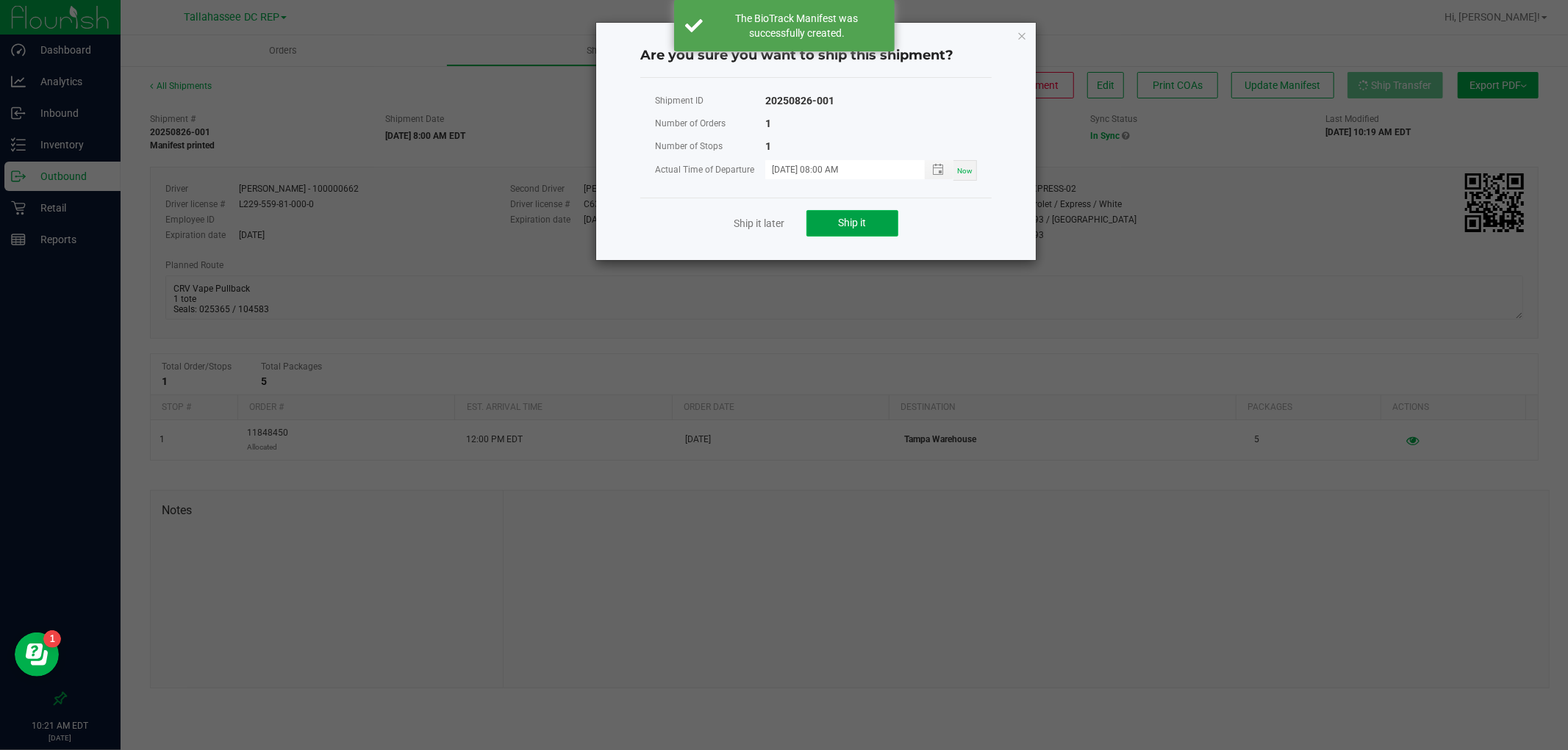
click at [883, 217] on button "Ship it" at bounding box center [852, 223] width 92 height 26
